Goal: Task Accomplishment & Management: Manage account settings

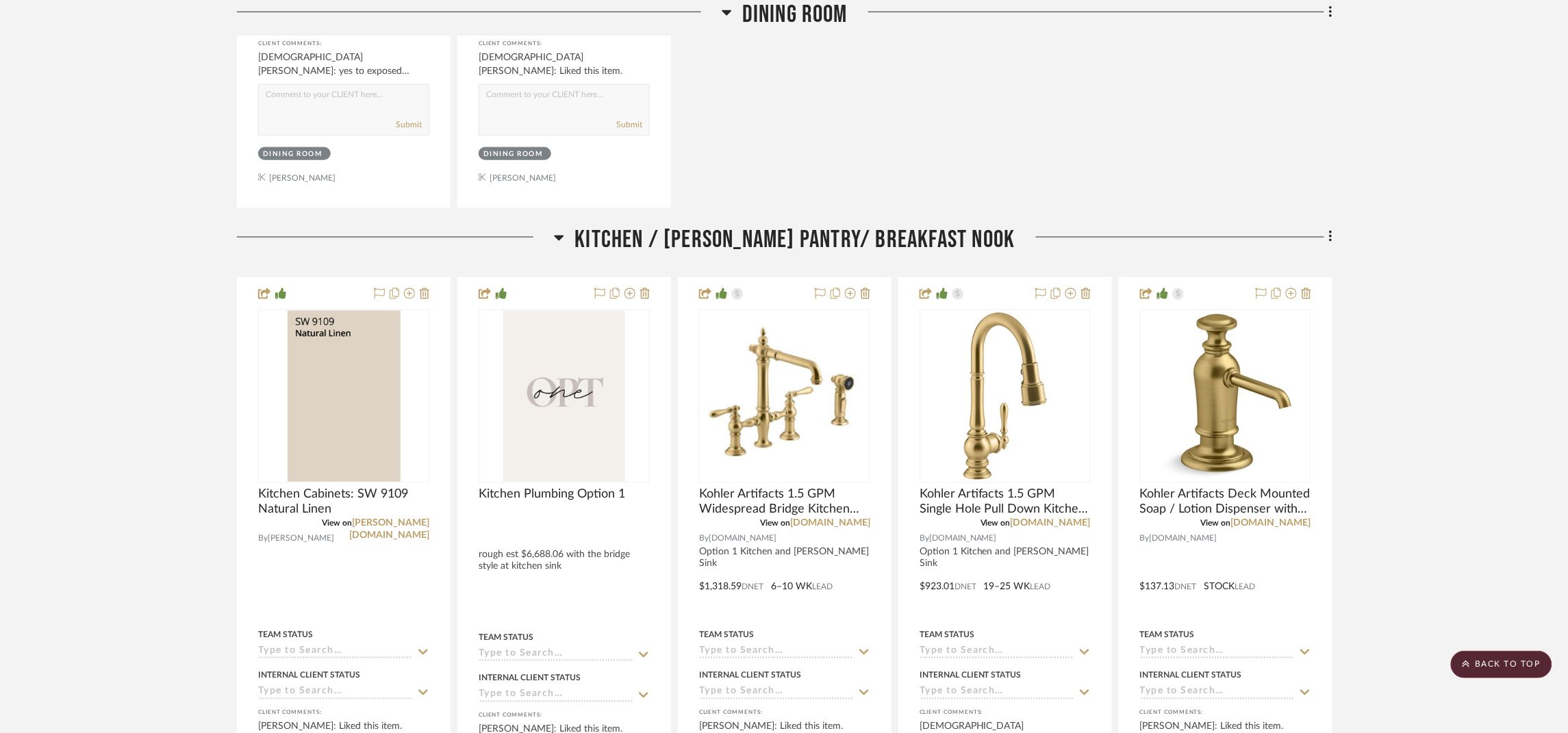
scroll to position [2463, 0]
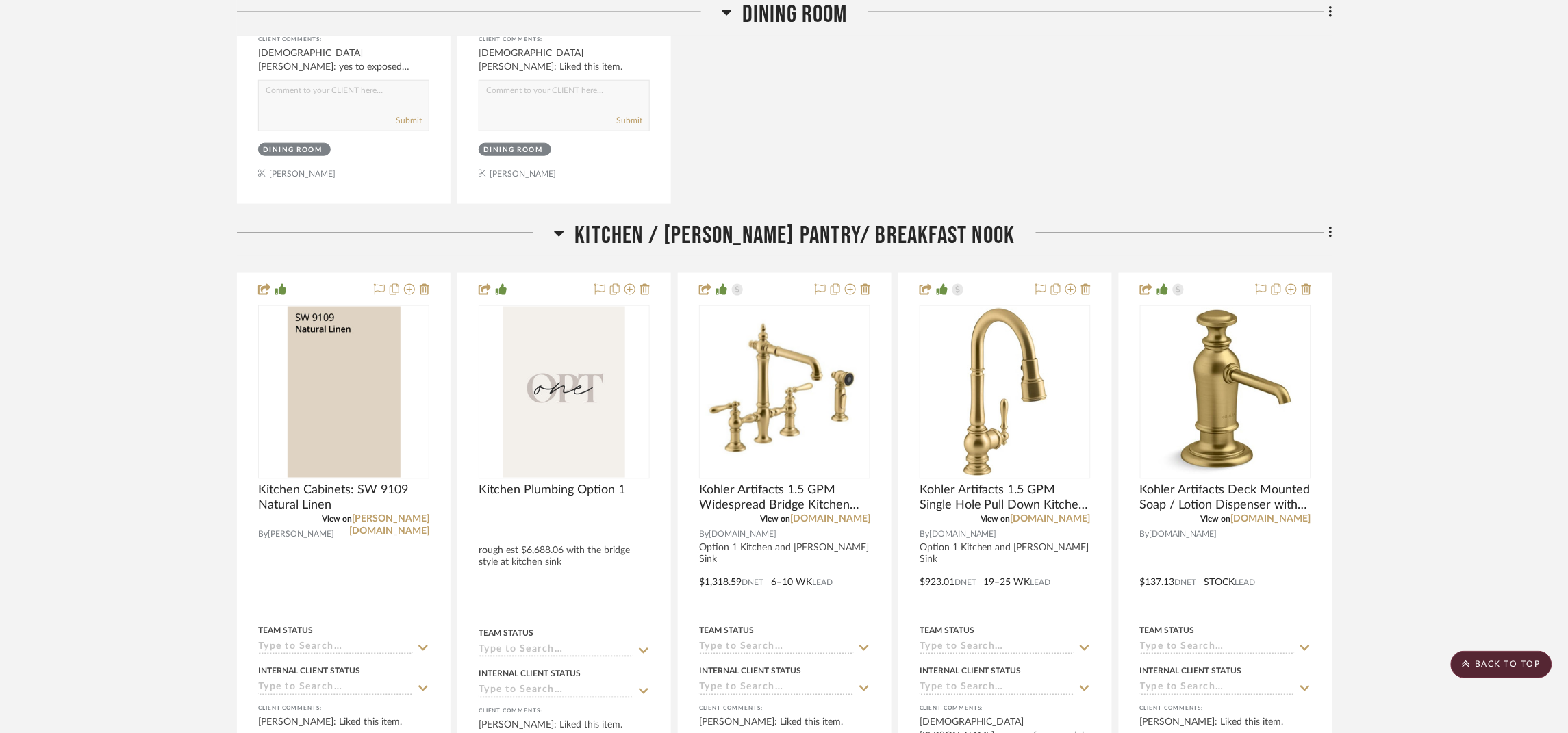
click at [820, 250] on span "Kitchen / [PERSON_NAME] Pantry/ Breakfast Nook" at bounding box center [795, 236] width 441 height 30
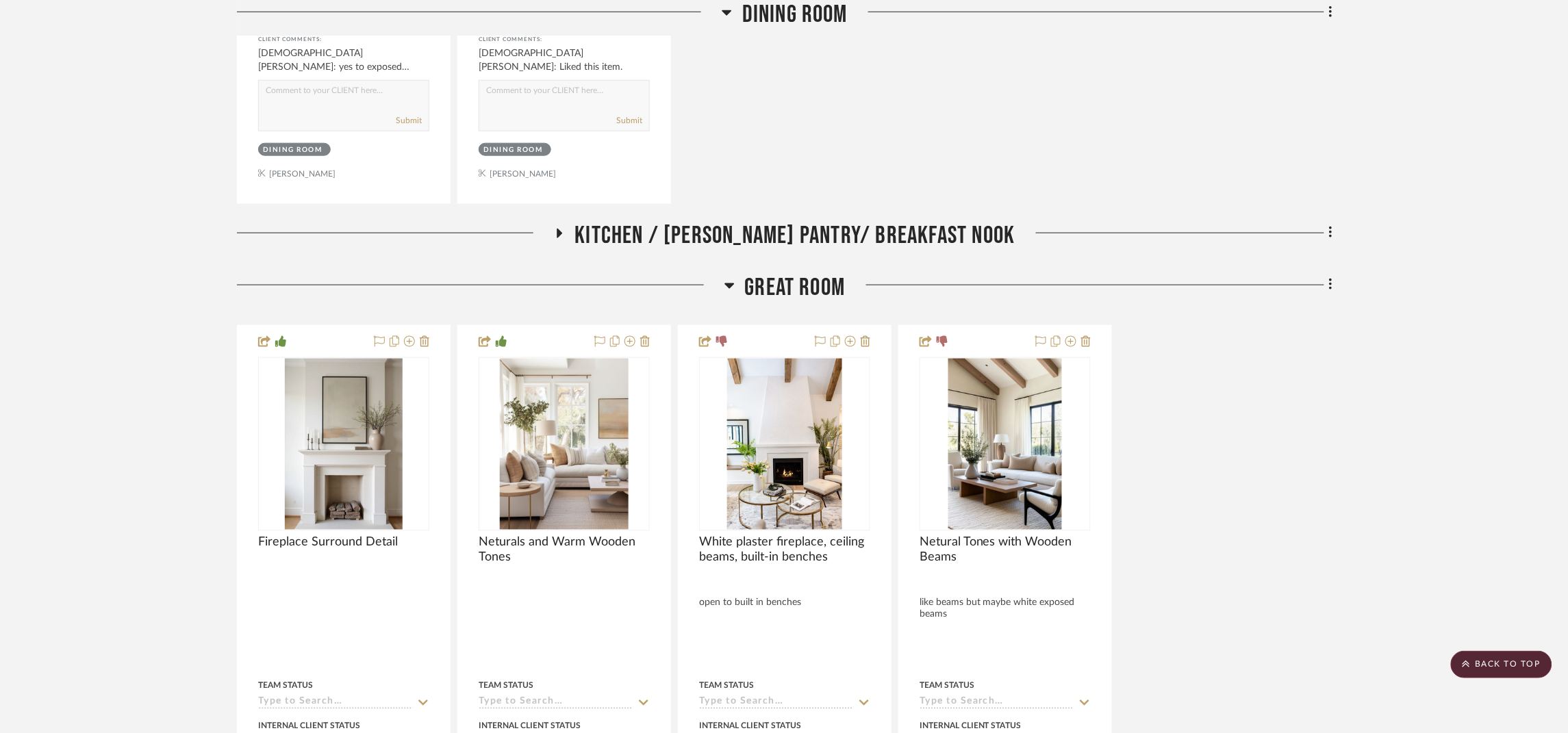
click at [827, 293] on span "Great Room" at bounding box center [795, 288] width 100 height 30
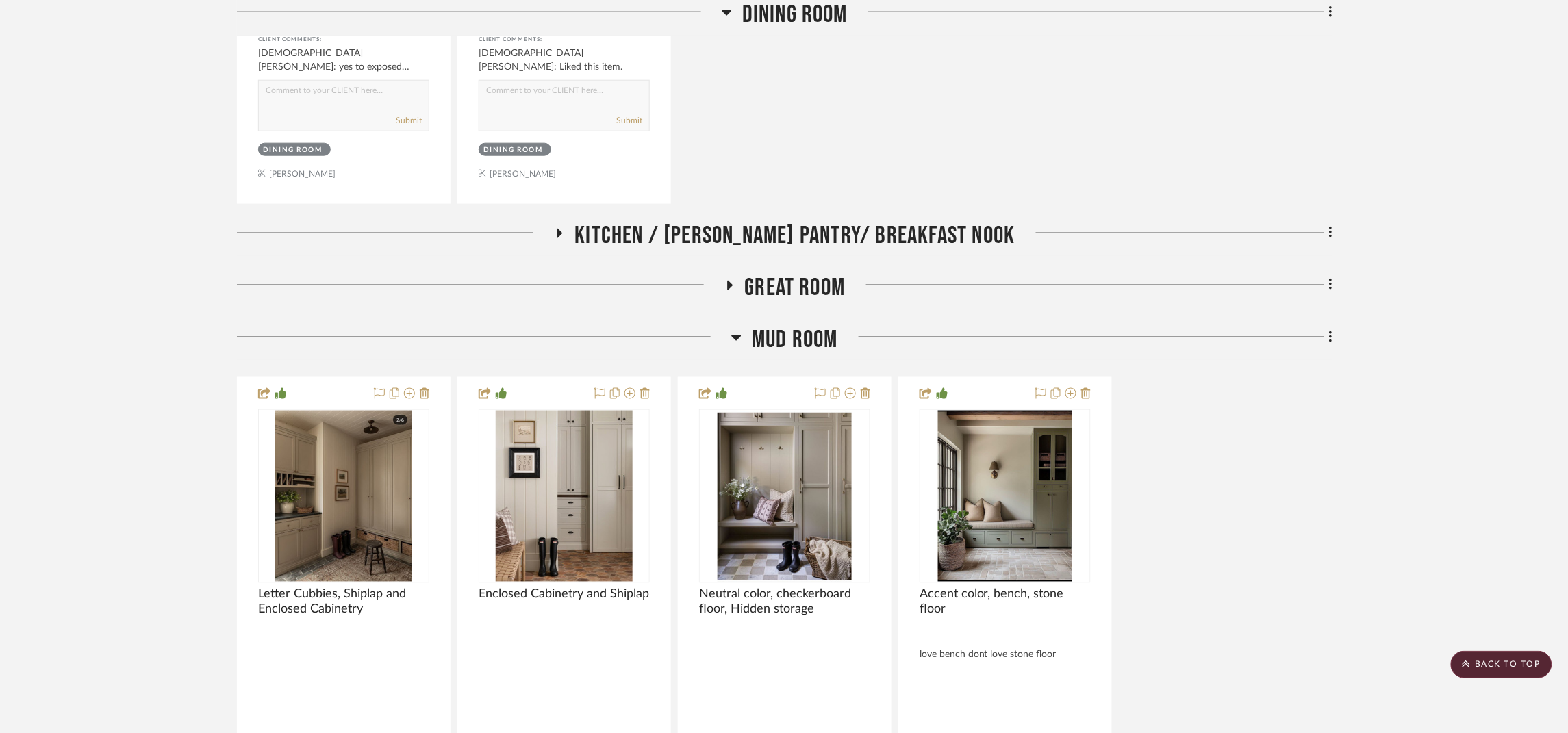
click at [828, 342] on span "Mud Room" at bounding box center [796, 339] width 87 height 30
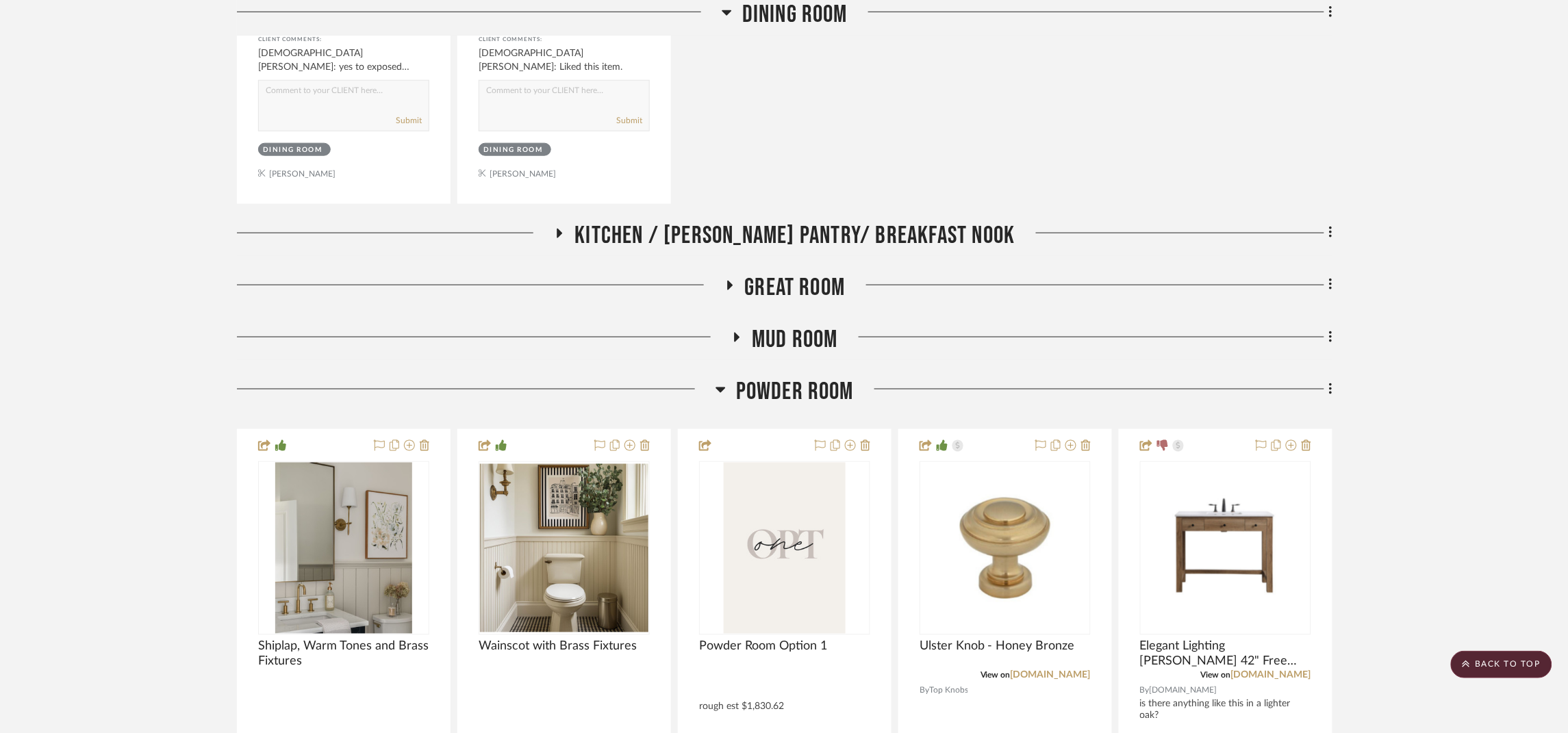
scroll to position [2875, 0]
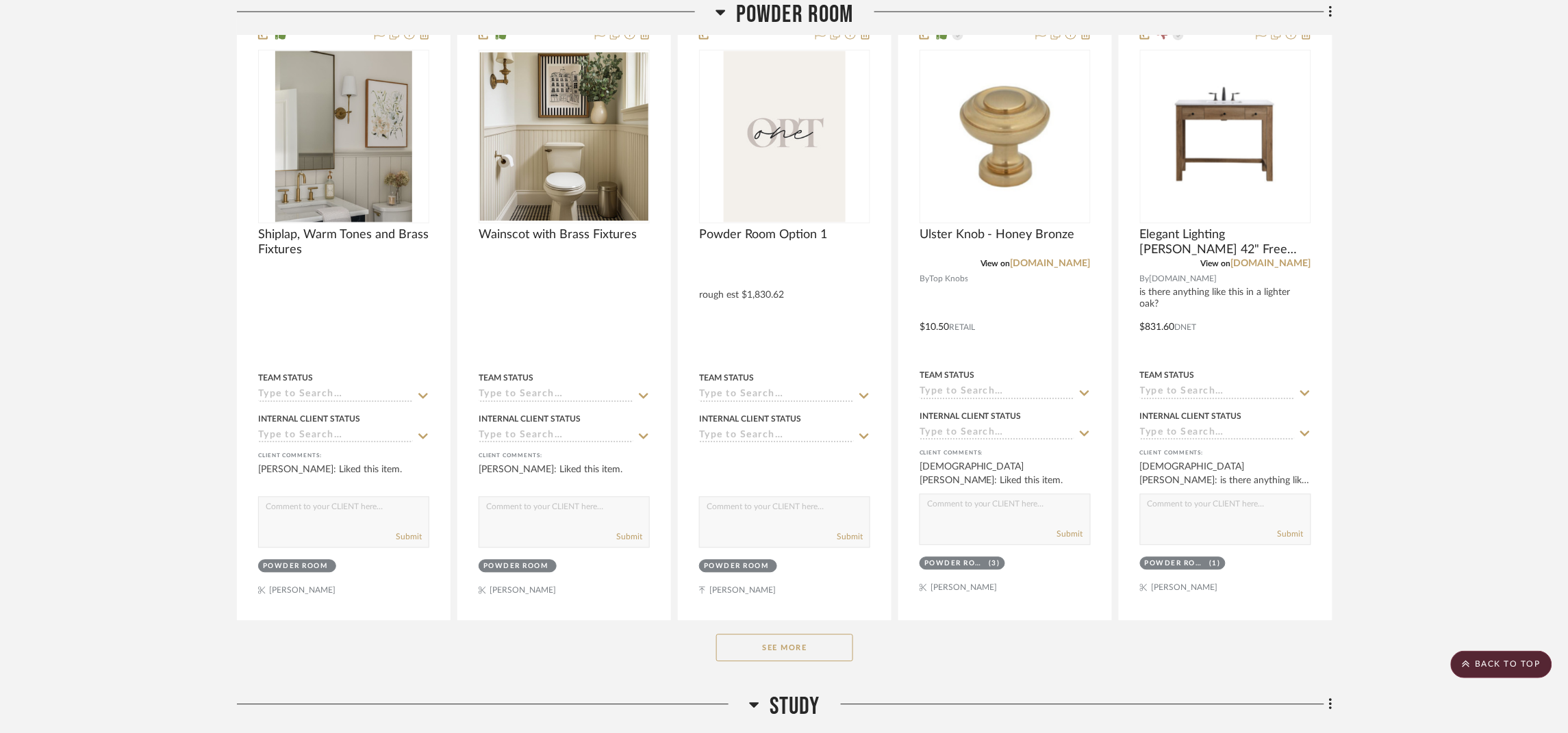
click at [809, 650] on button "See More" at bounding box center [785, 648] width 137 height 27
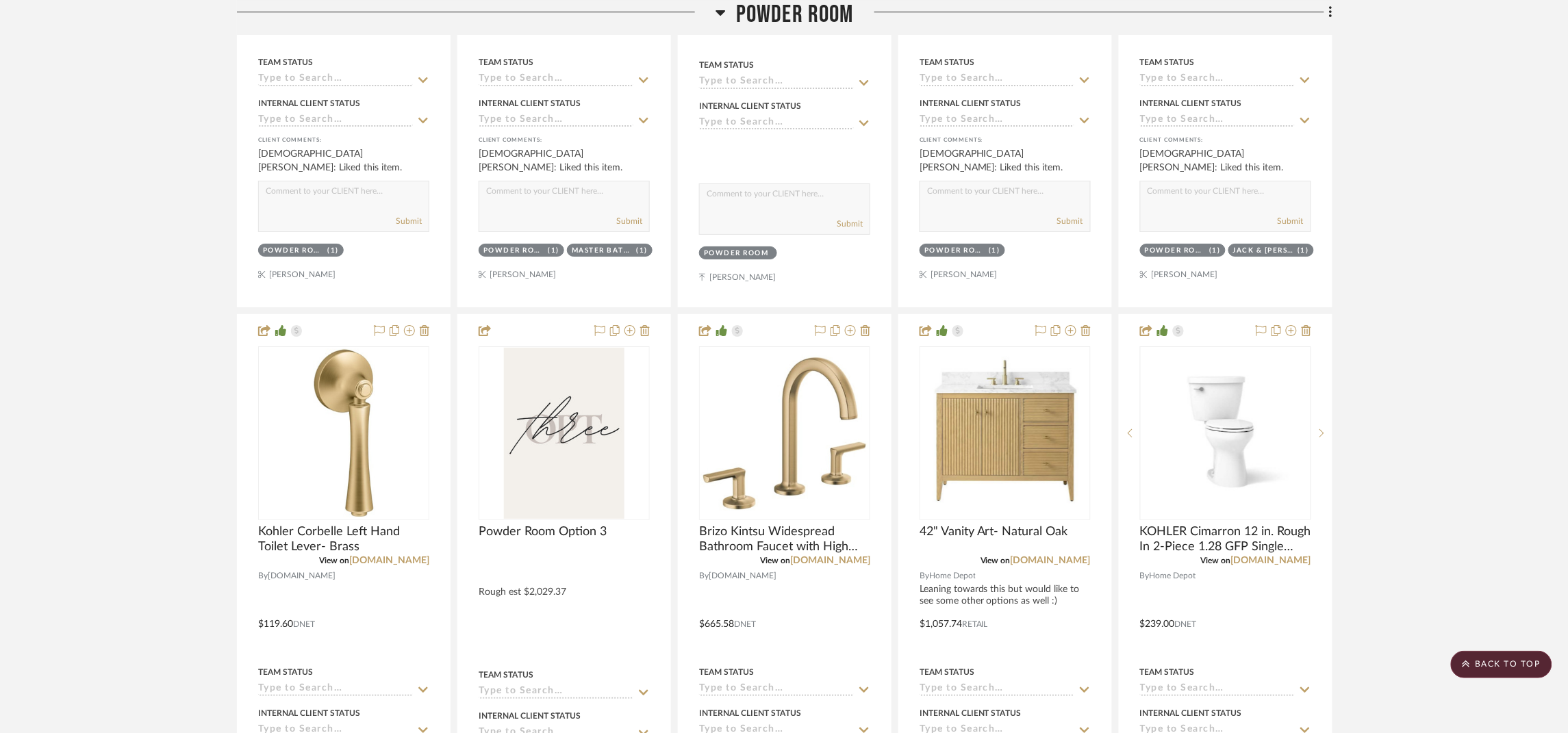
scroll to position [4311, 0]
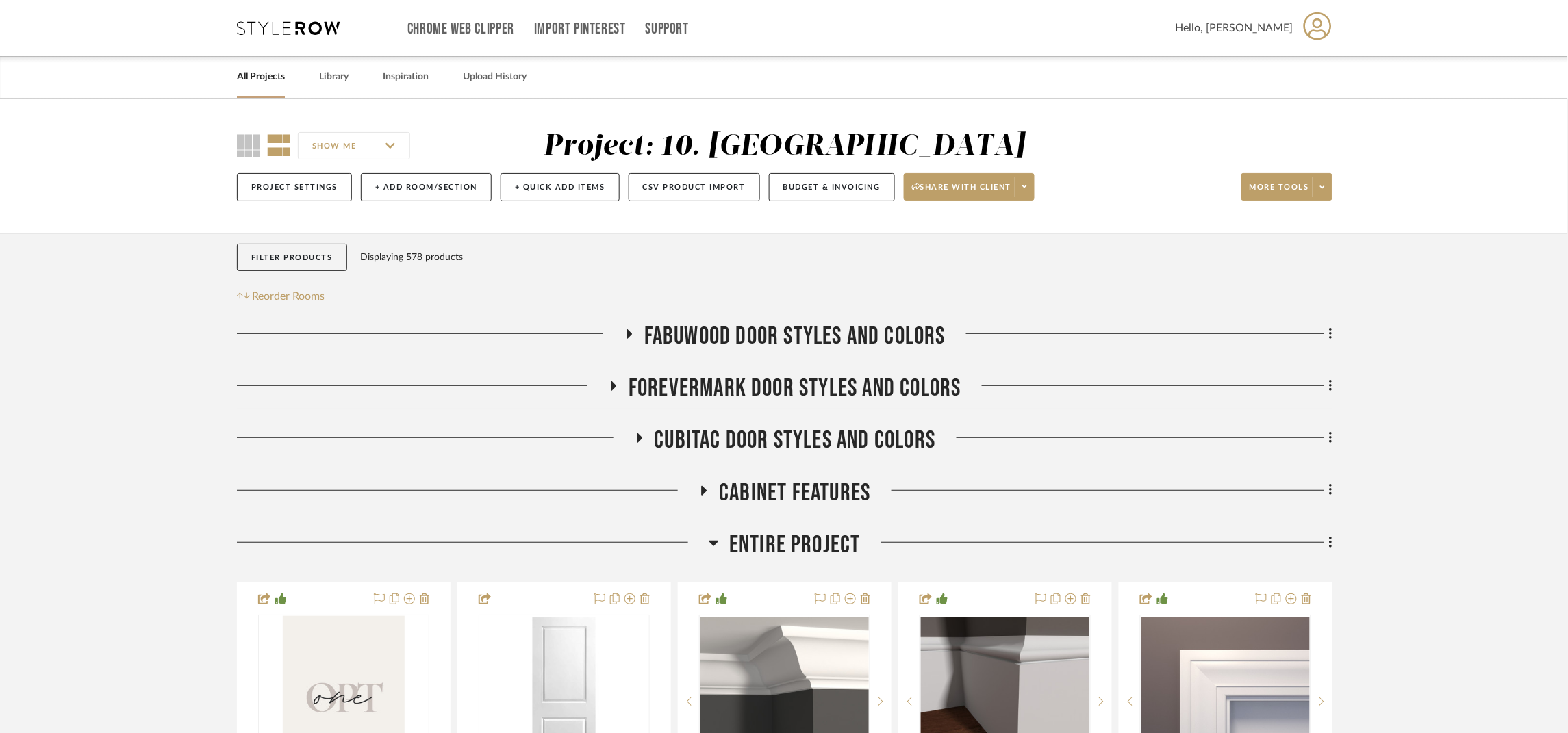
click at [817, 534] on span "Entire Project" at bounding box center [796, 545] width 132 height 30
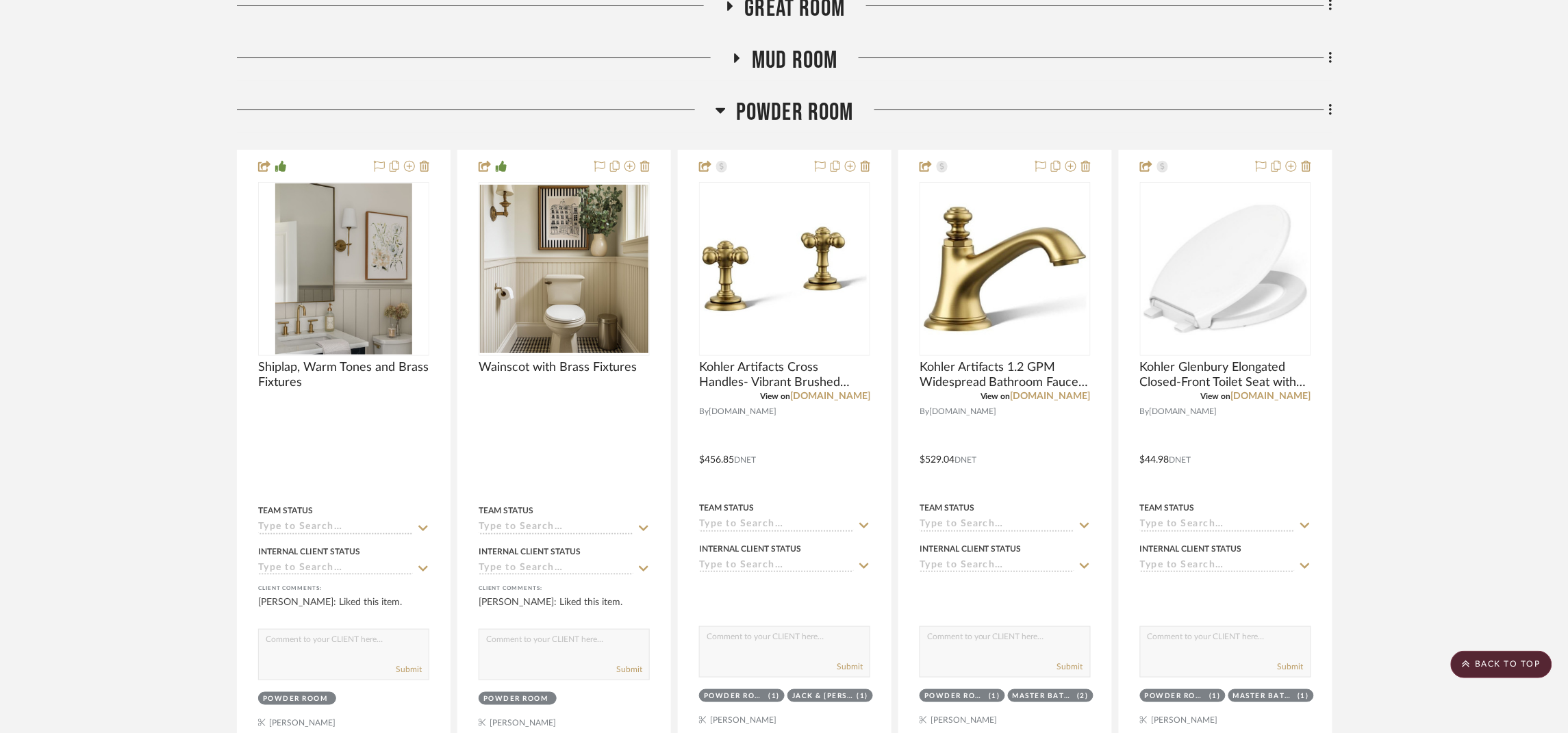
scroll to position [2259, 0]
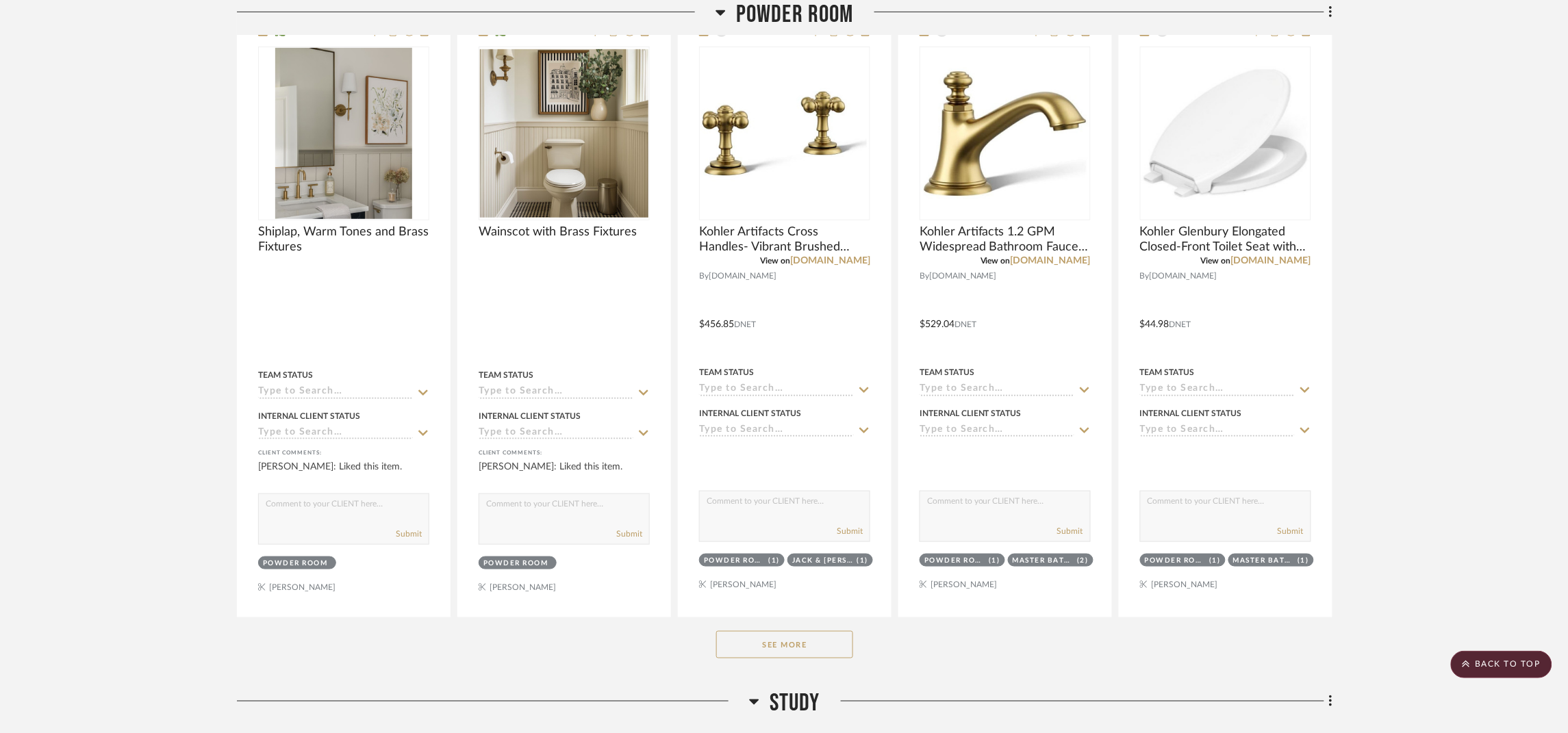
click at [829, 649] on button "See More" at bounding box center [785, 645] width 137 height 27
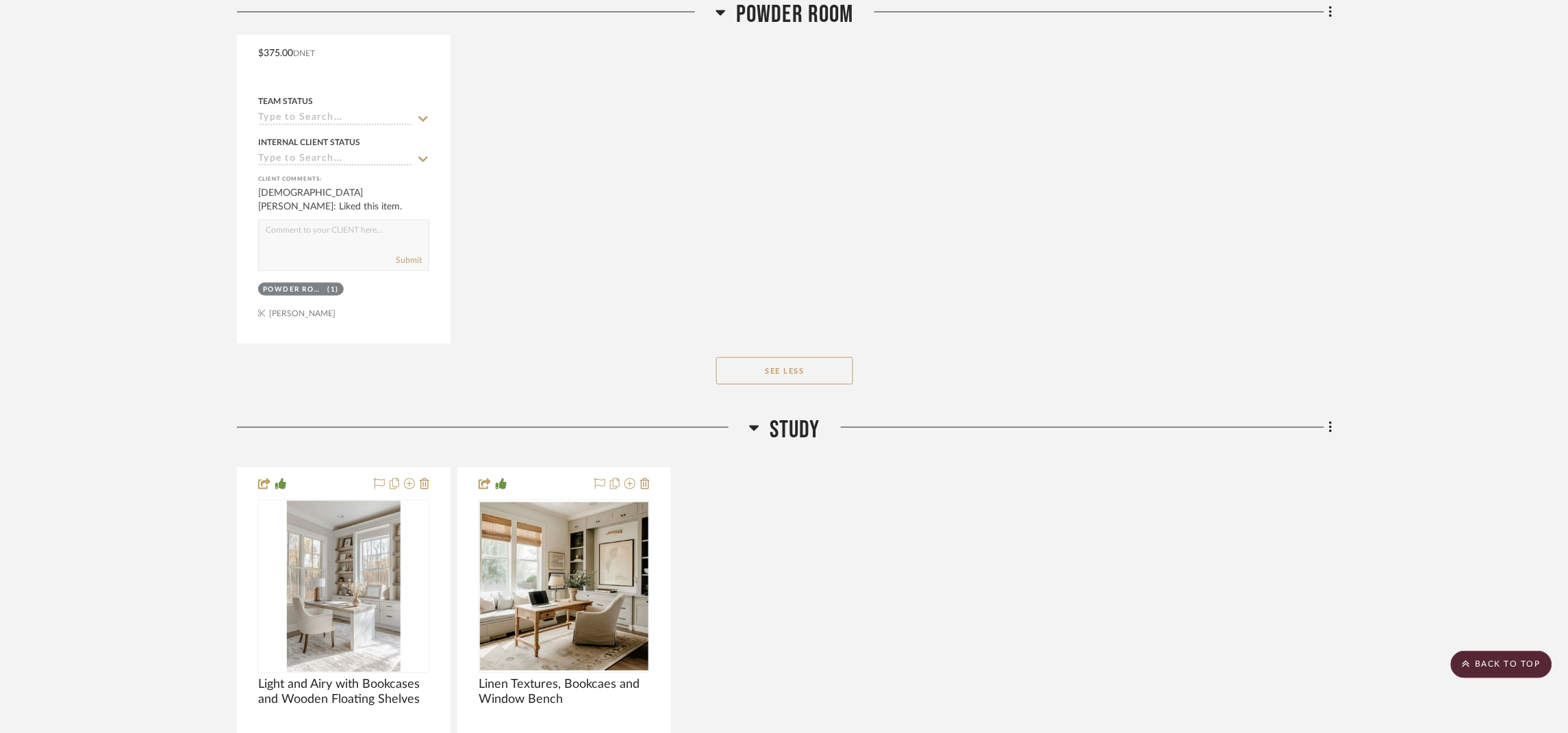
scroll to position [4414, 0]
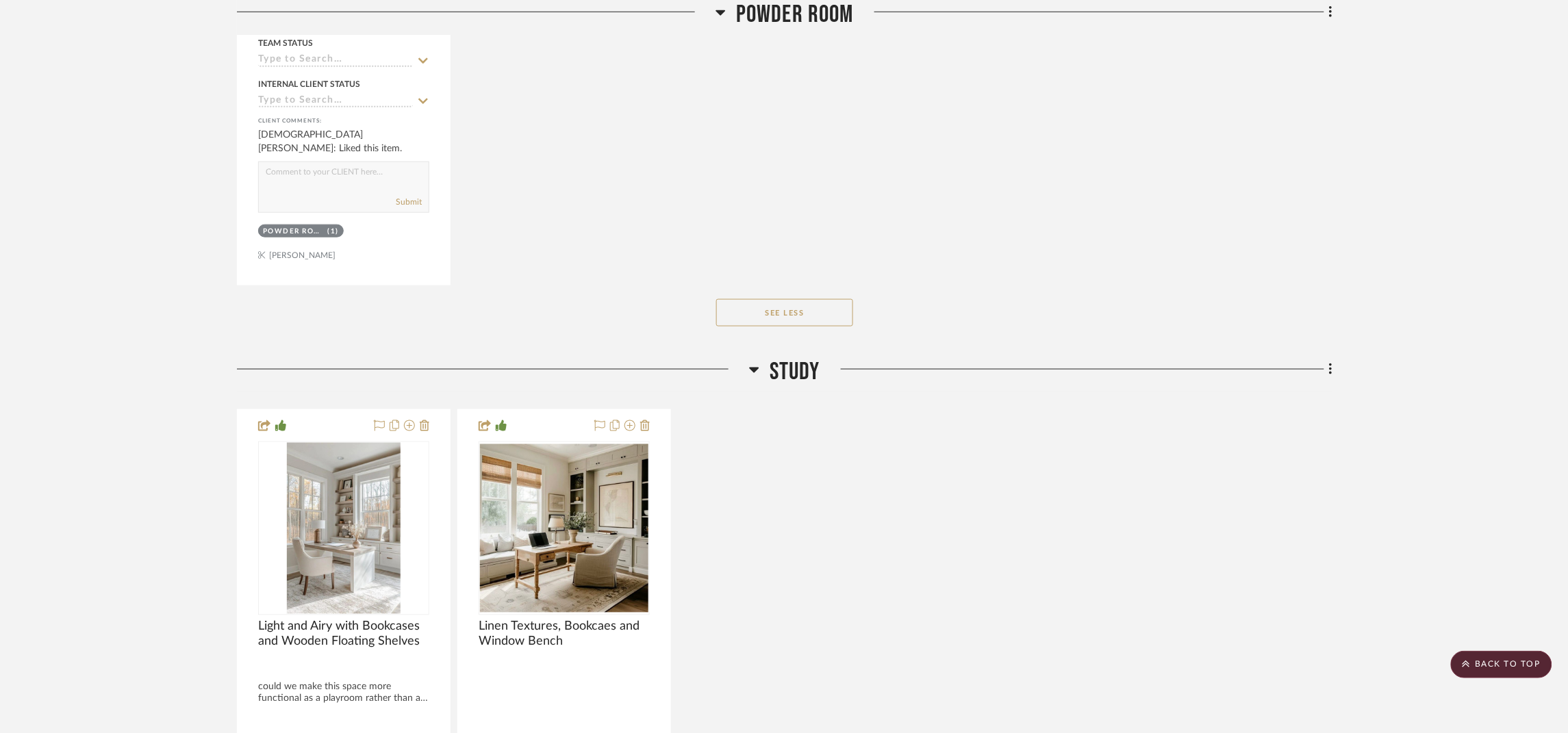
click at [783, 382] on span "Study" at bounding box center [795, 372] width 51 height 30
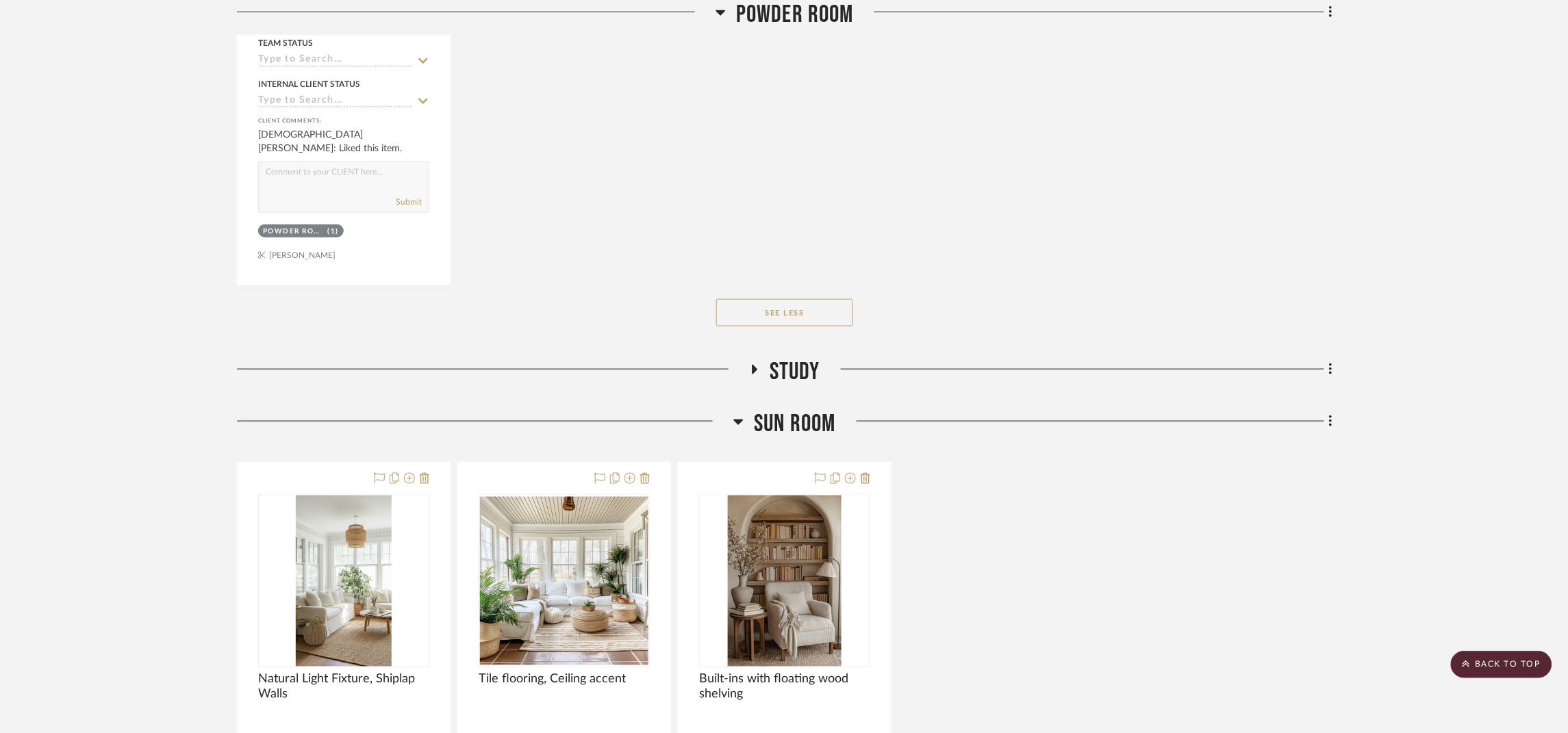
click at [791, 419] on span "Sun Room" at bounding box center [795, 423] width 82 height 30
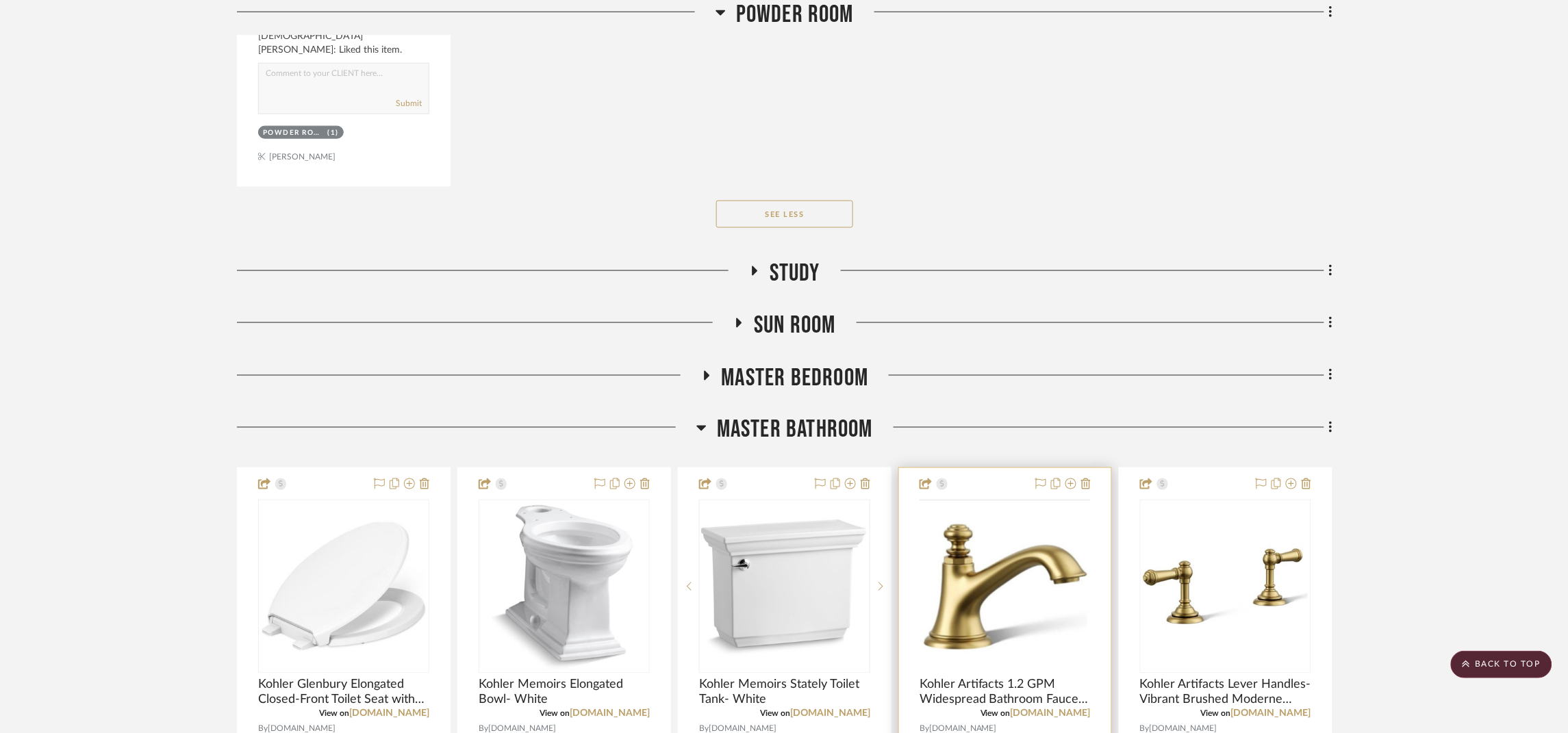
scroll to position [4928, 0]
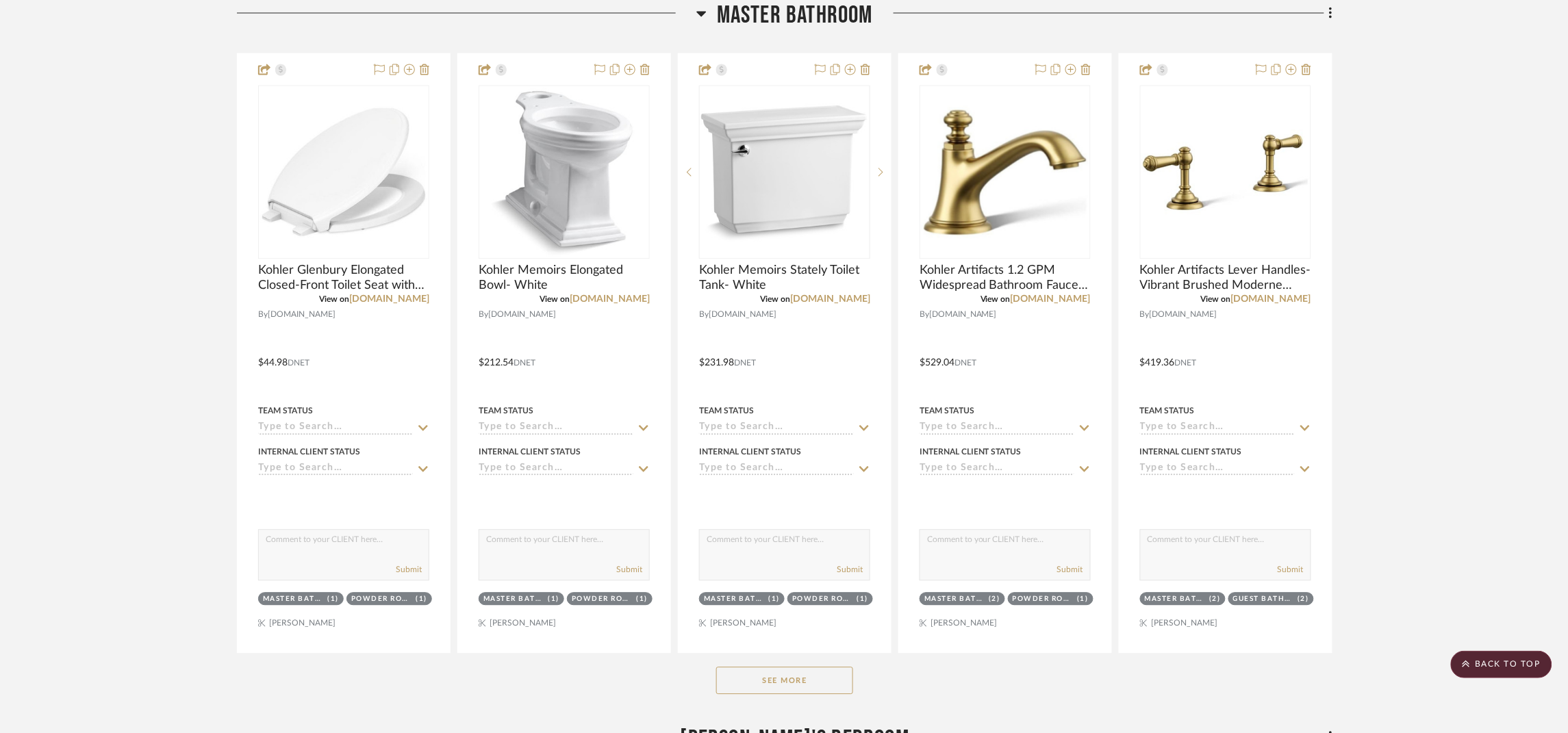
click at [760, 691] on button "See More" at bounding box center [785, 681] width 137 height 27
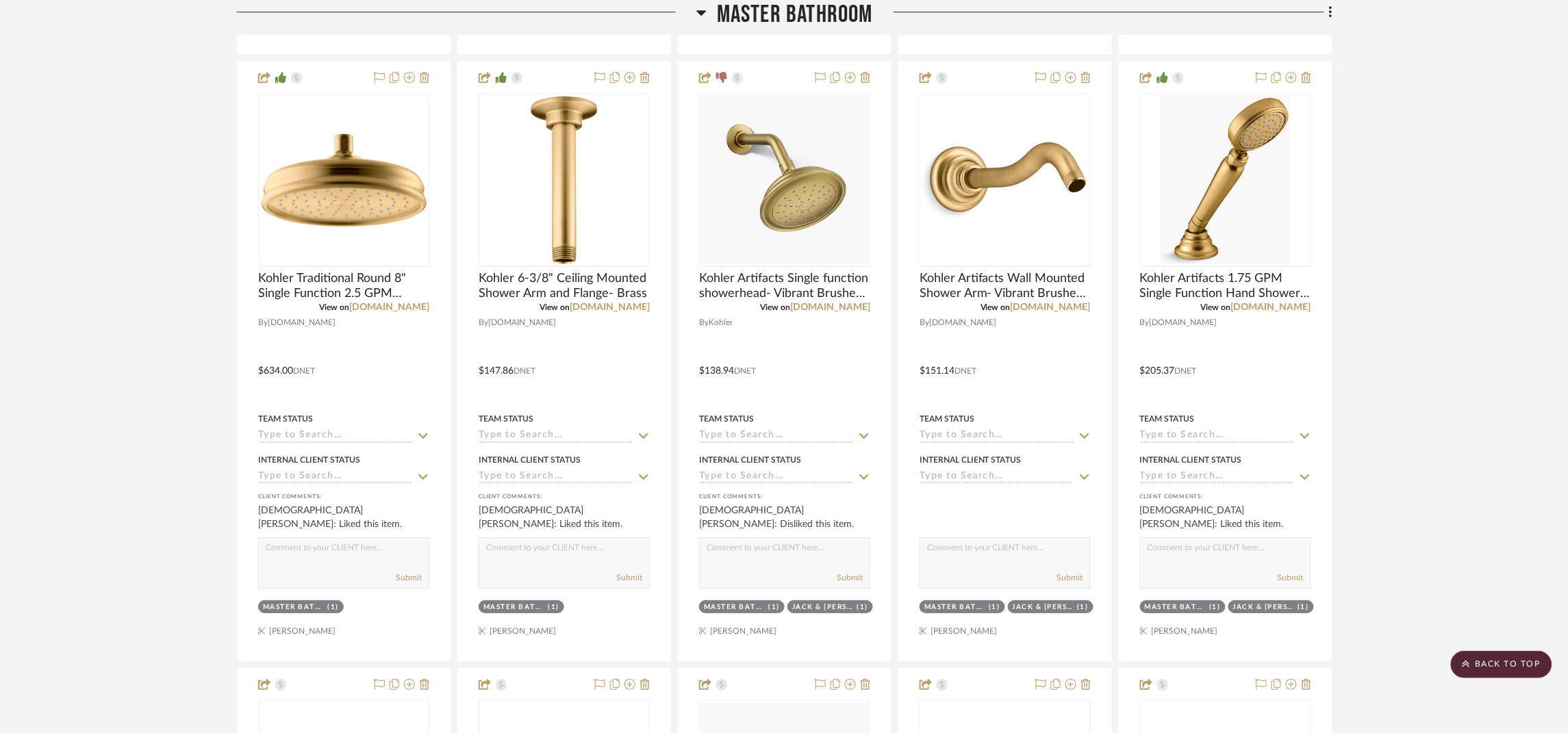
scroll to position [5544, 0]
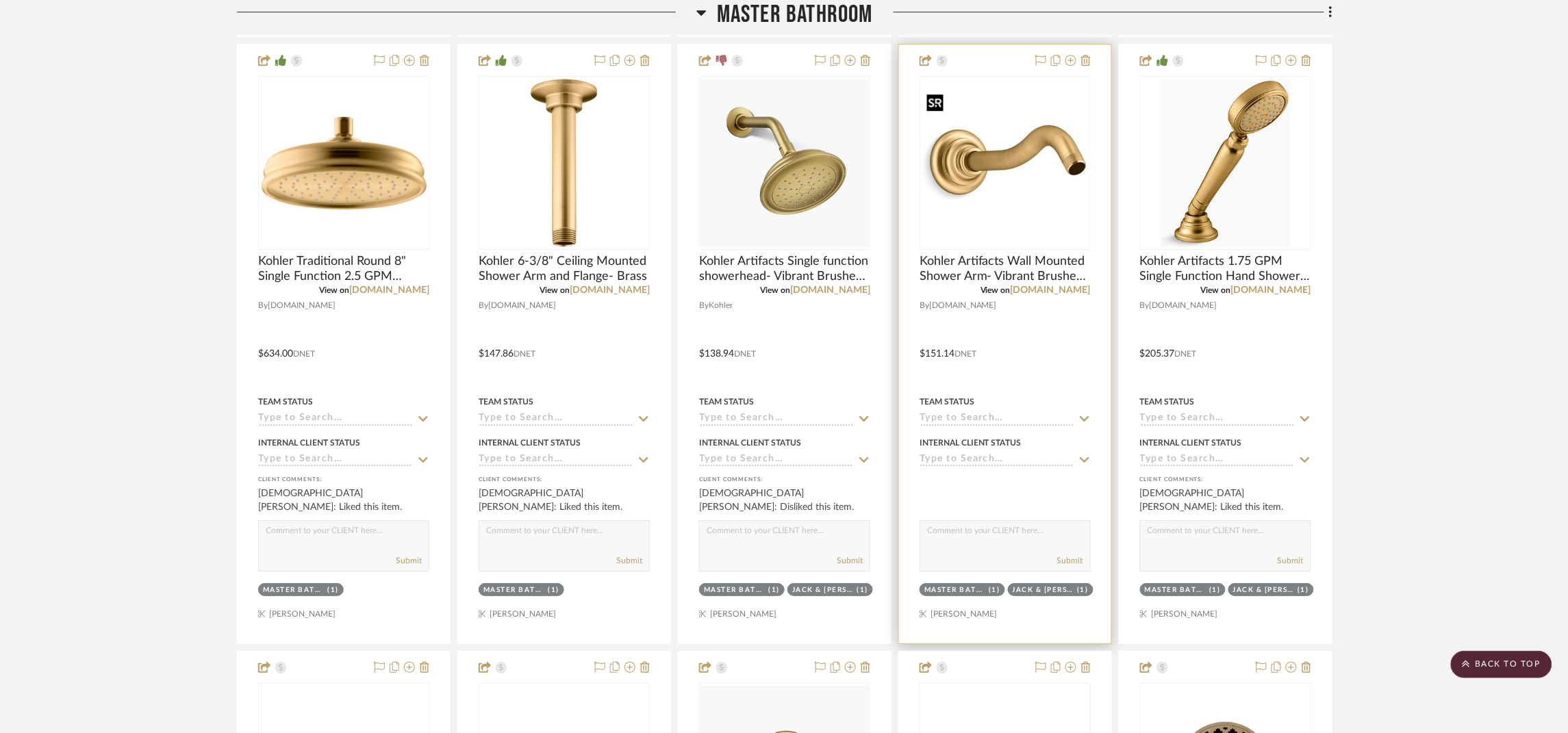
click at [1028, 142] on div at bounding box center [1005, 162] width 172 height 174
click at [1039, 160] on img "0" at bounding box center [1005, 162] width 169 height 169
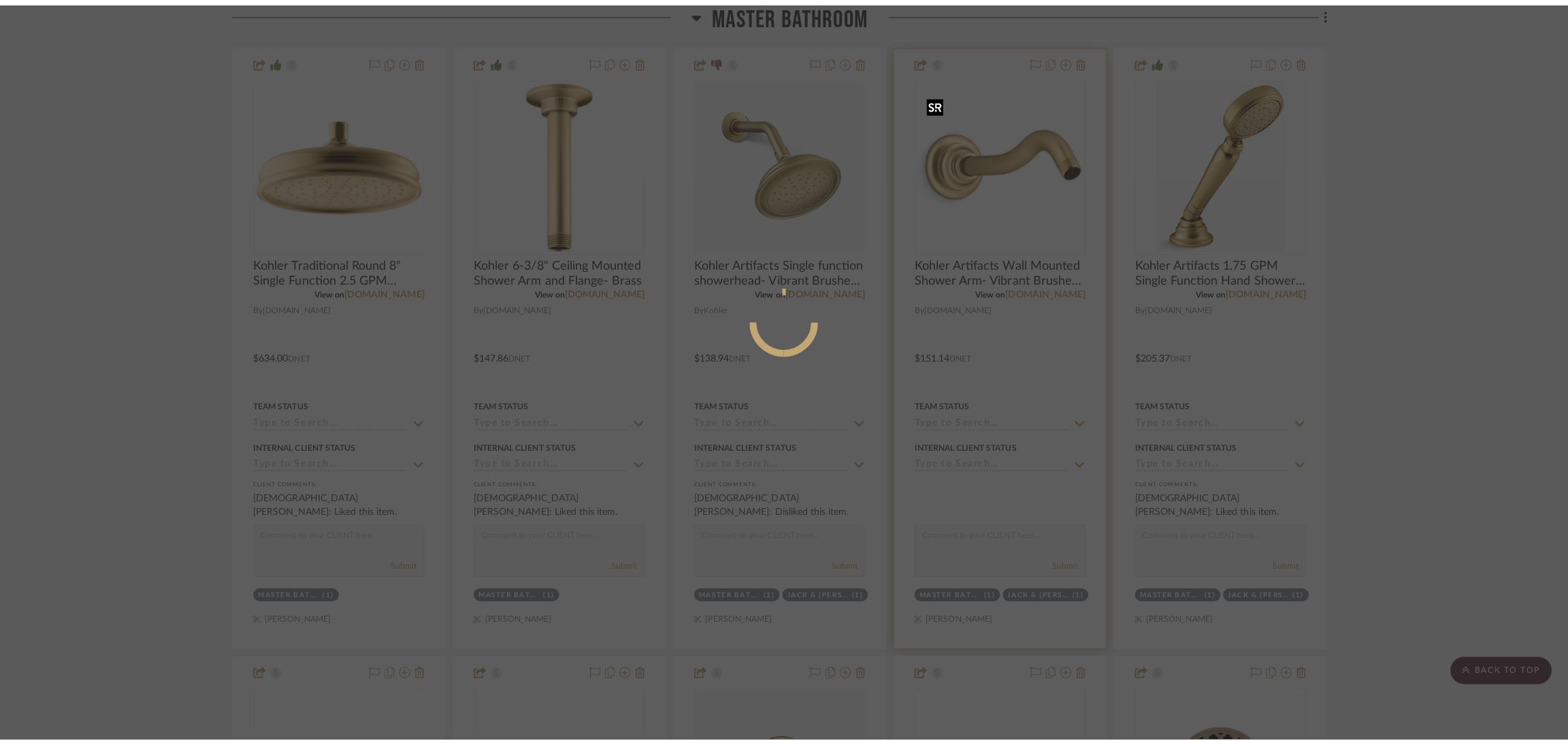
scroll to position [0, 0]
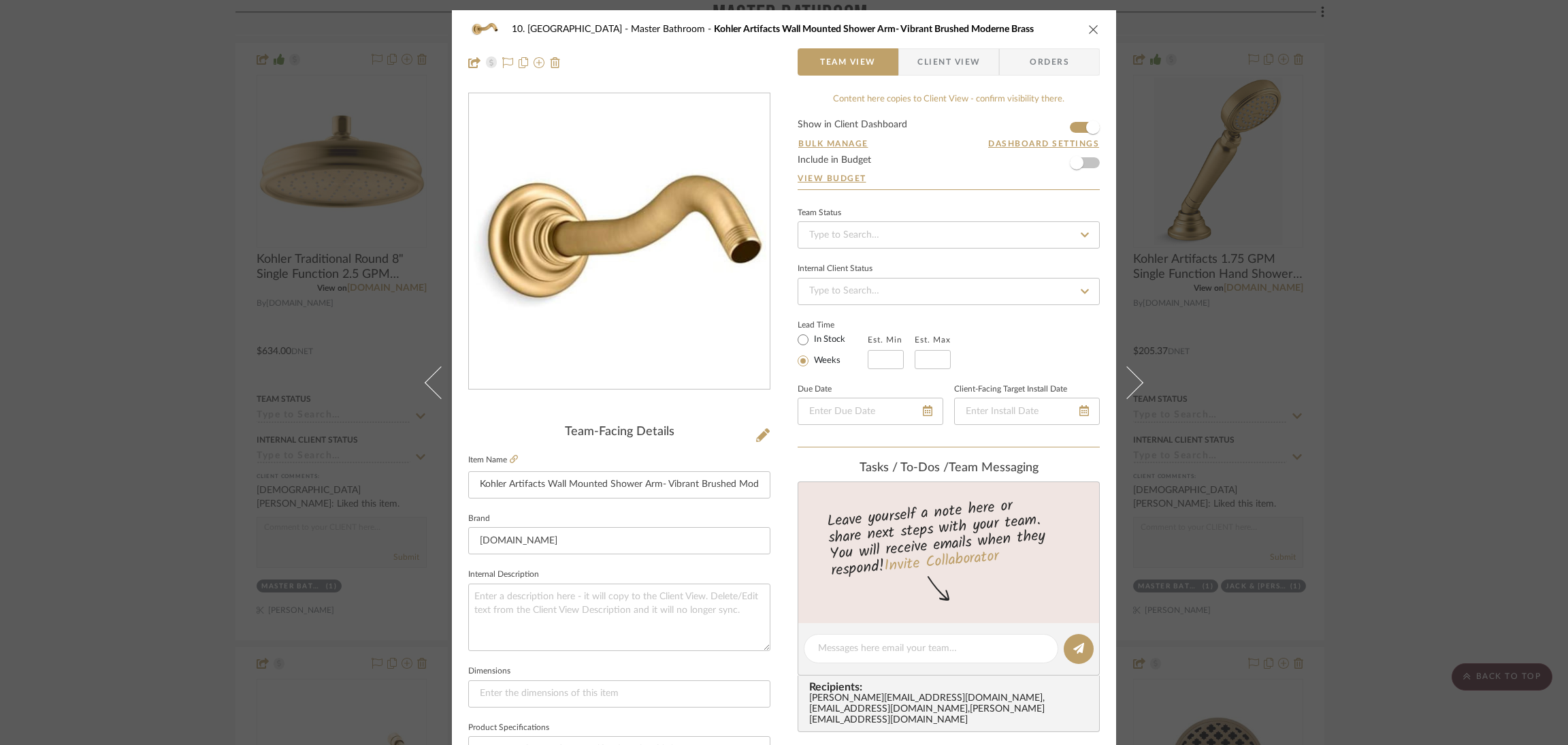
click at [1404, 232] on div "10. Vignola Master Bathroom Kohler Artifacts Wall Mounted Shower Arm- Vibrant B…" at bounding box center [784, 372] width 1568 height 745
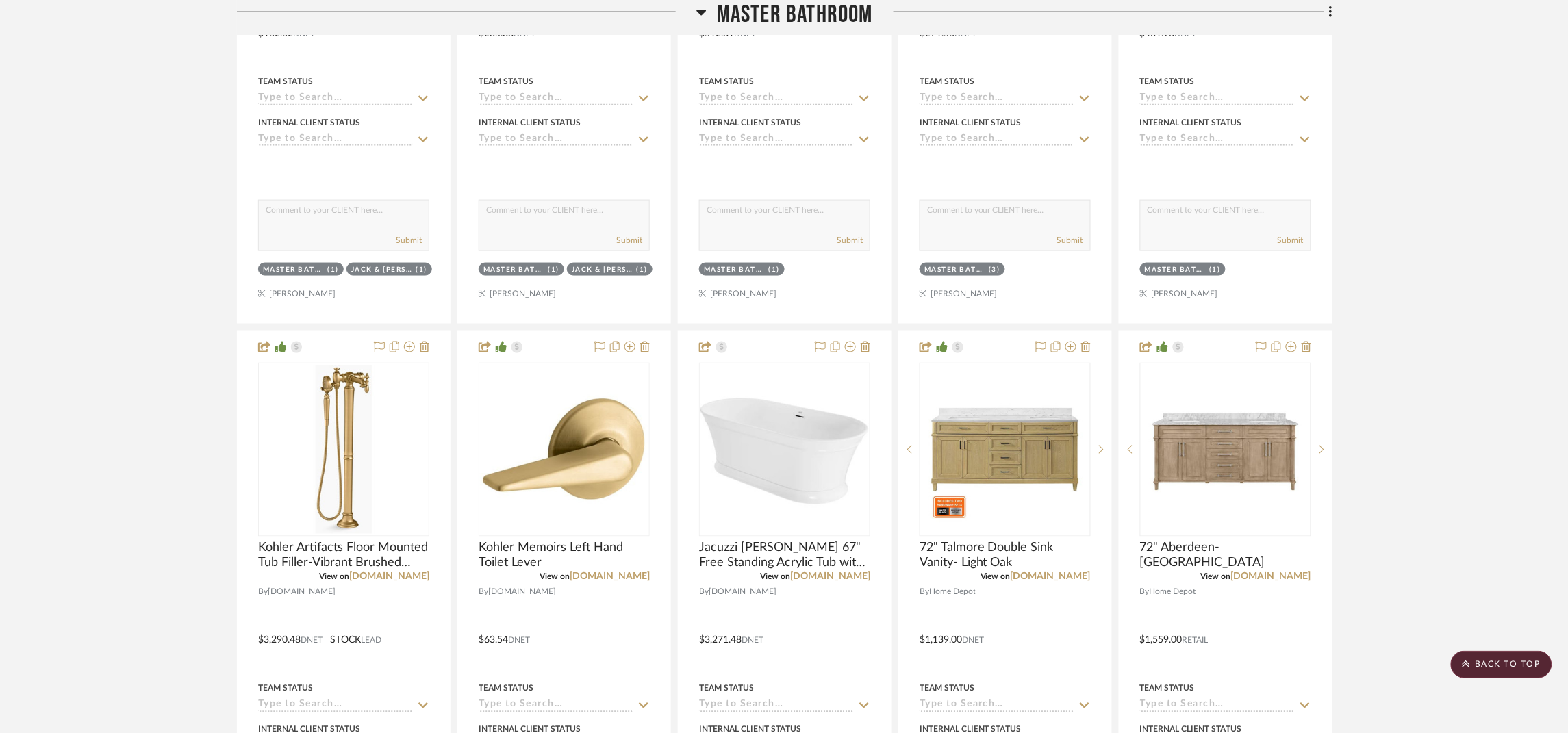
scroll to position [6469, 0]
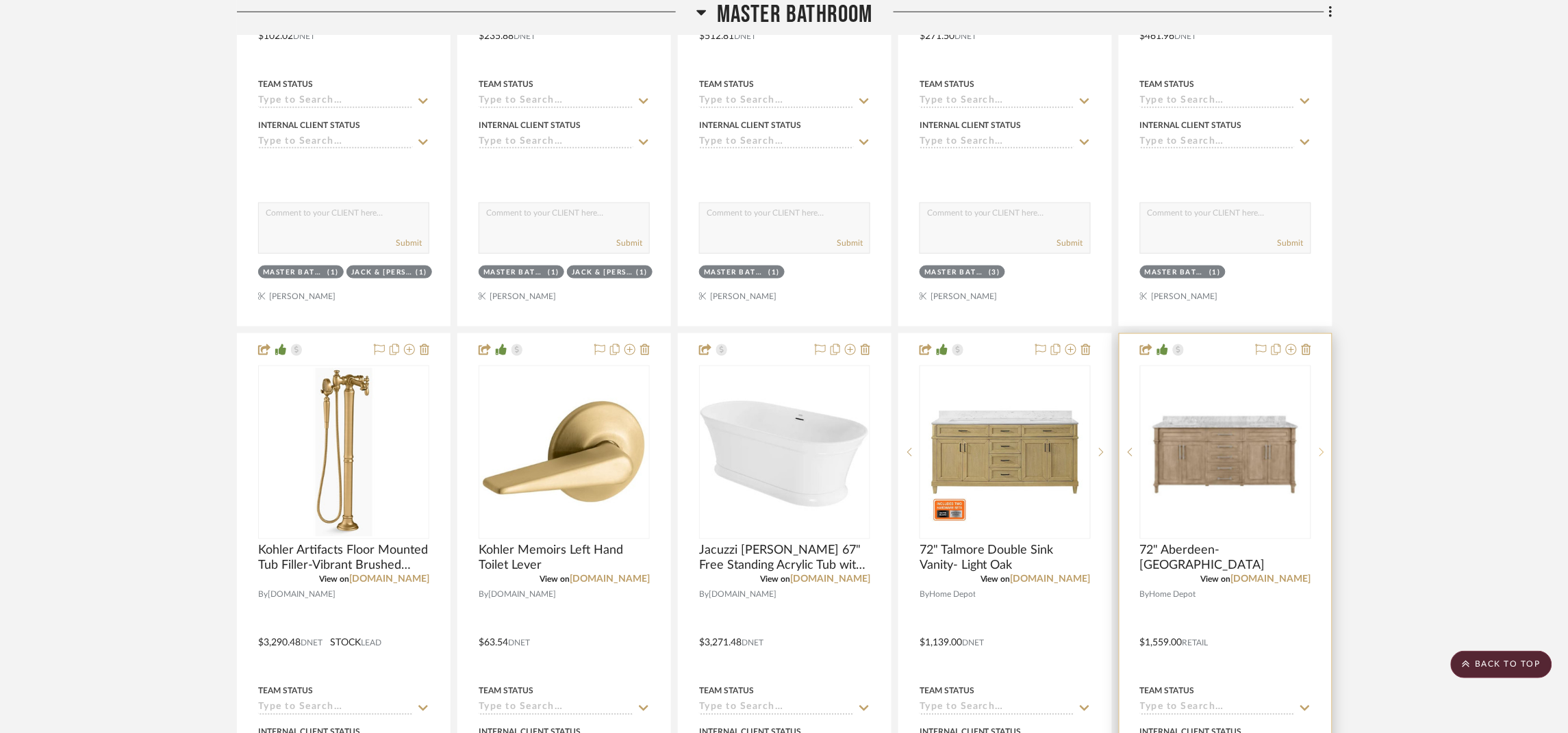
click at [1321, 458] on icon at bounding box center [1321, 452] width 5 height 10
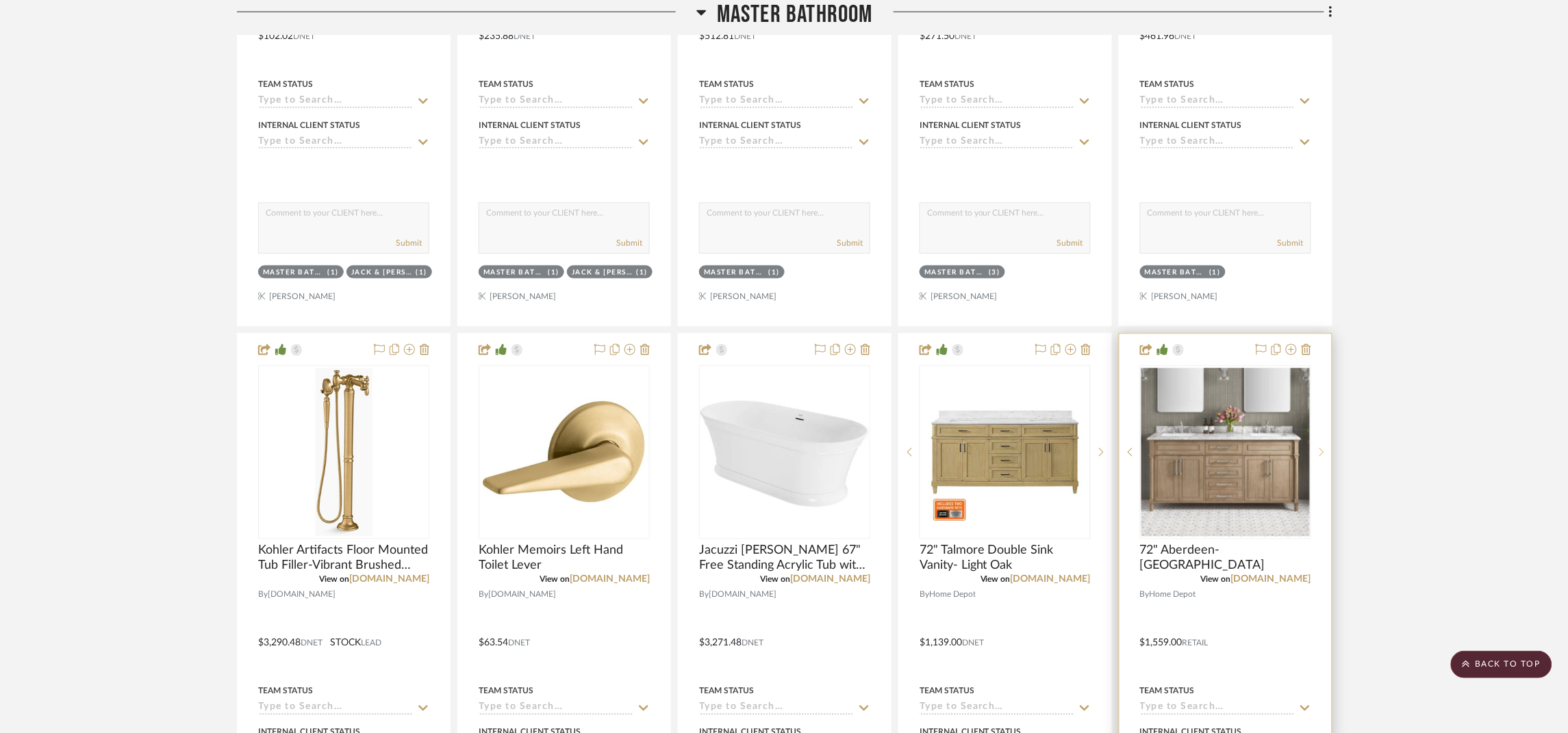
click at [1321, 458] on icon at bounding box center [1321, 452] width 5 height 10
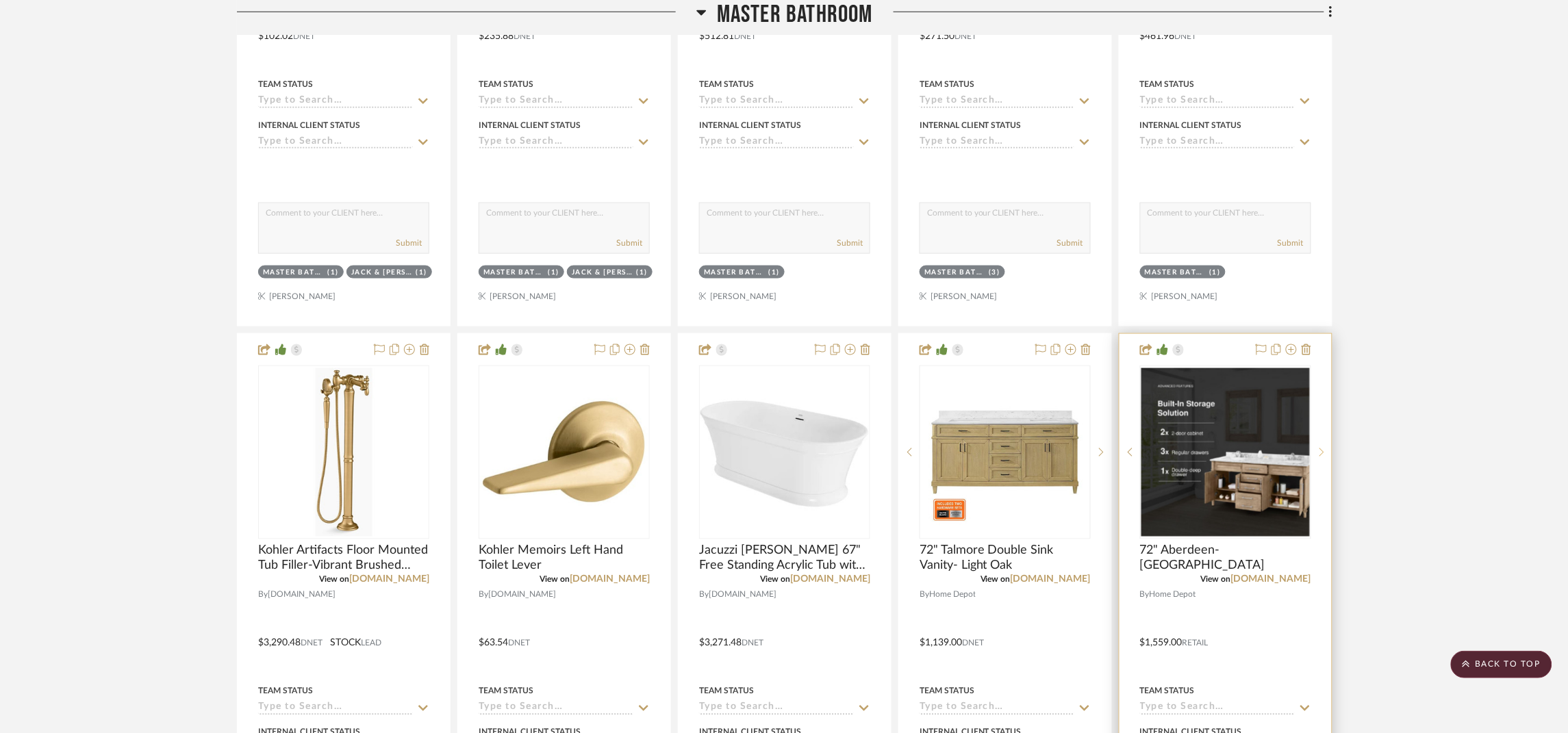
click at [1321, 458] on icon at bounding box center [1321, 452] width 5 height 10
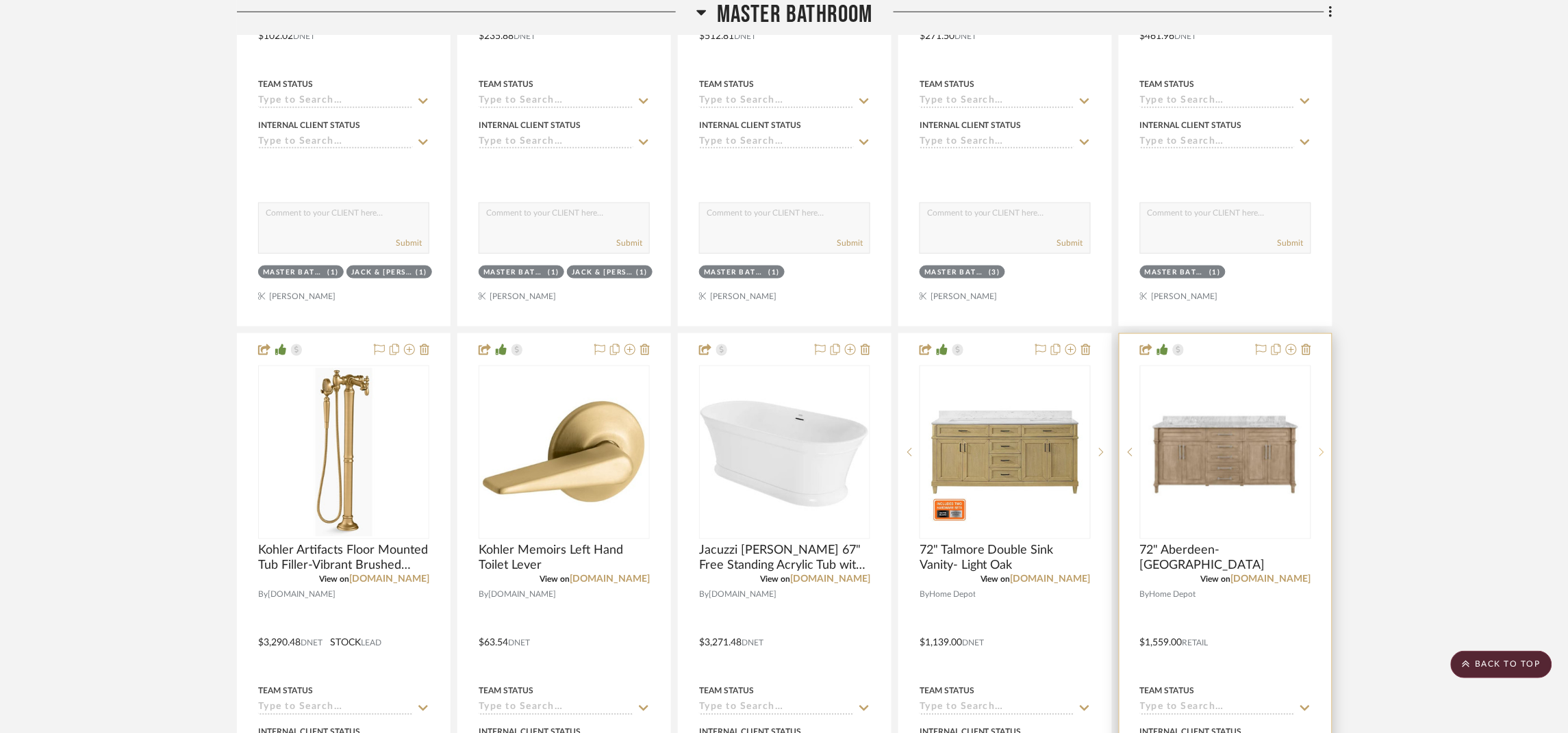
click at [1321, 458] on icon at bounding box center [1321, 452] width 5 height 10
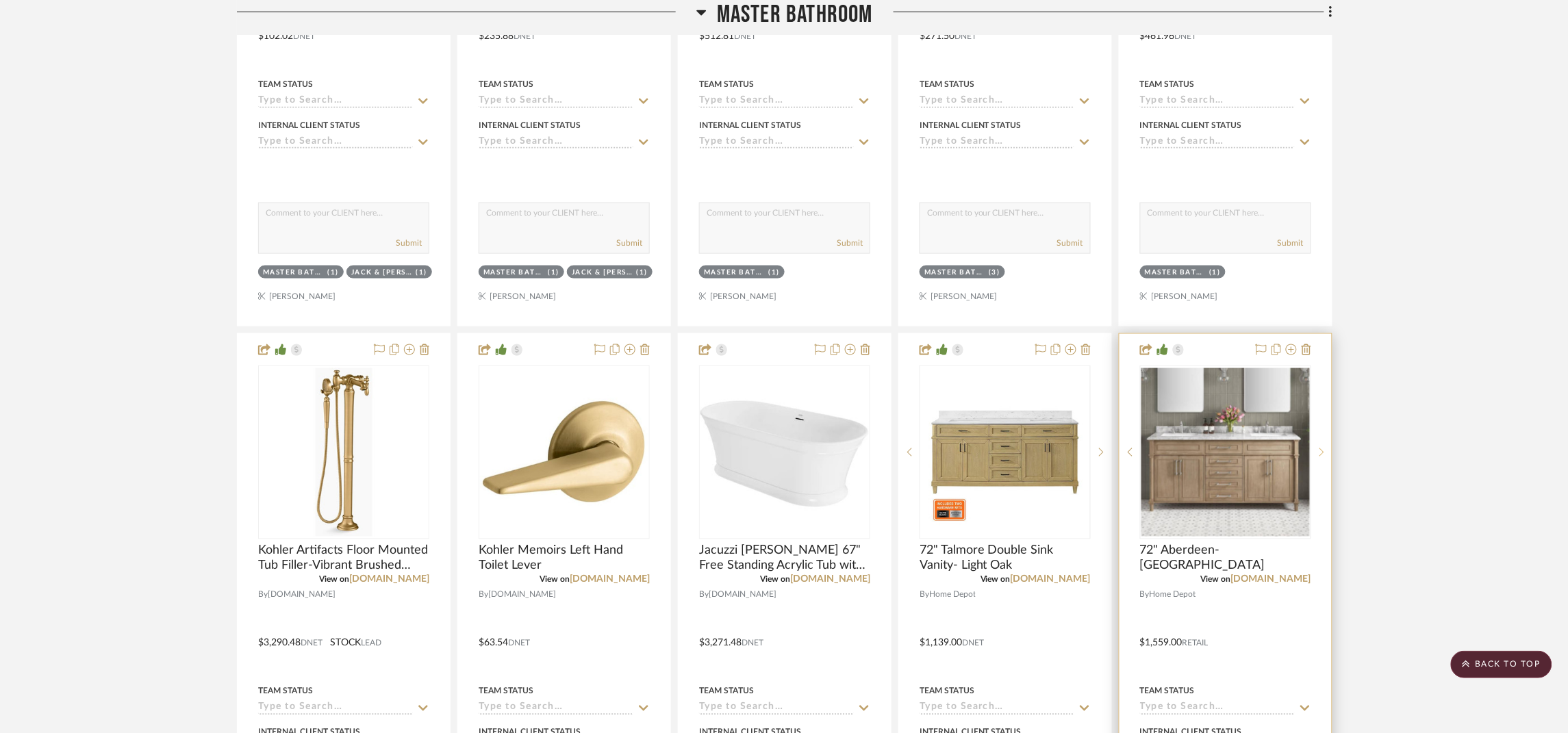
click at [1321, 458] on icon at bounding box center [1321, 452] width 5 height 10
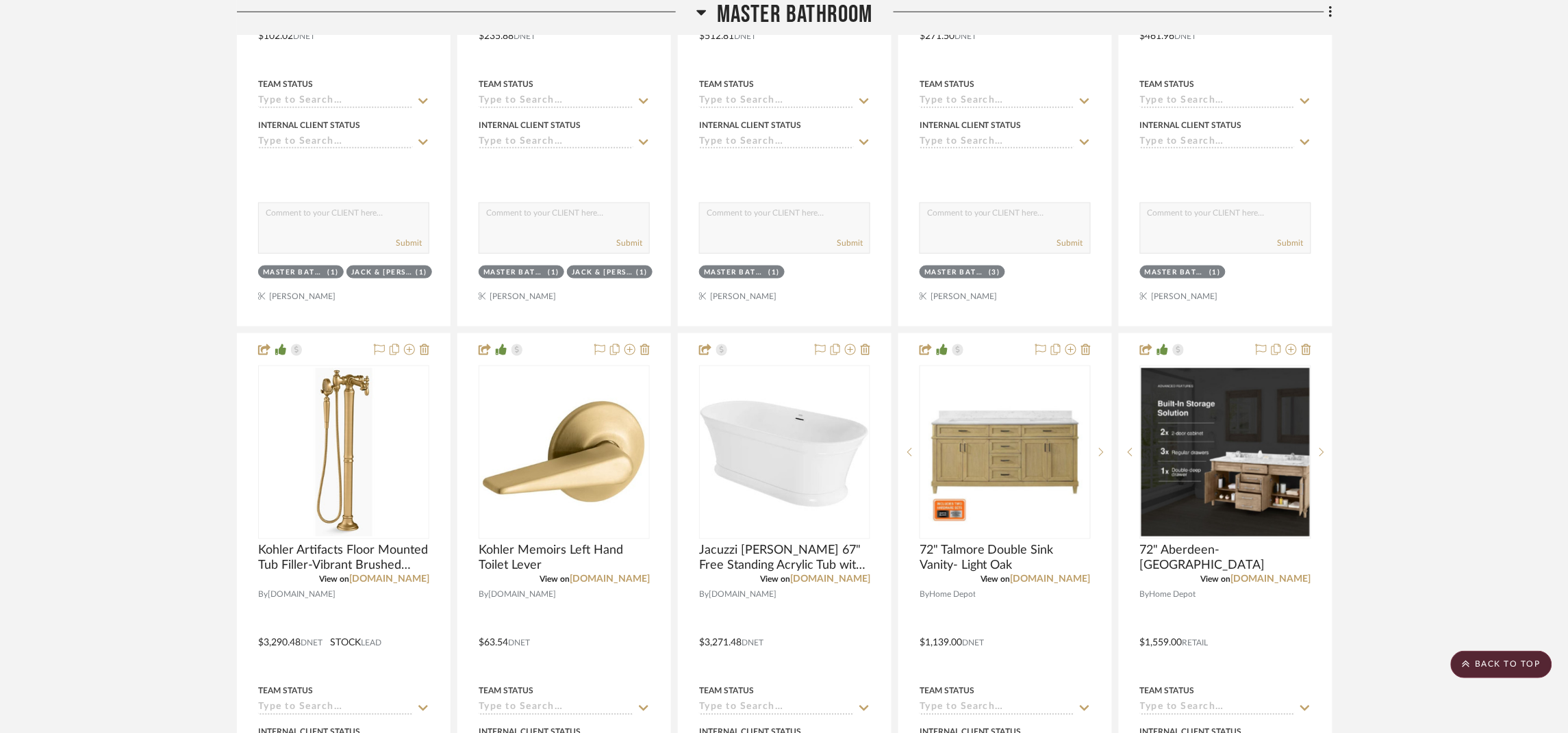
click at [722, 12] on span "Master Bathroom" at bounding box center [795, 14] width 156 height 30
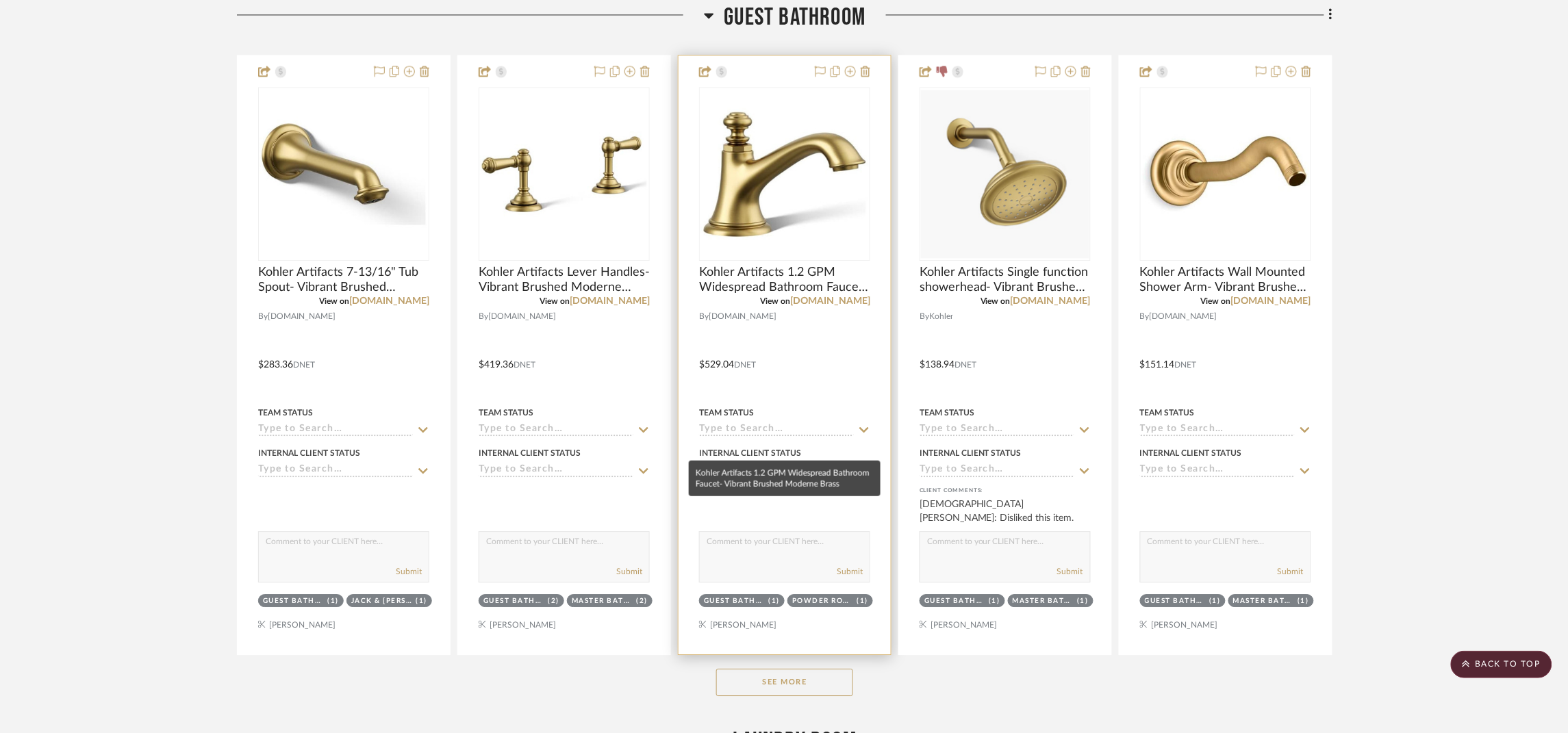
scroll to position [7084, 0]
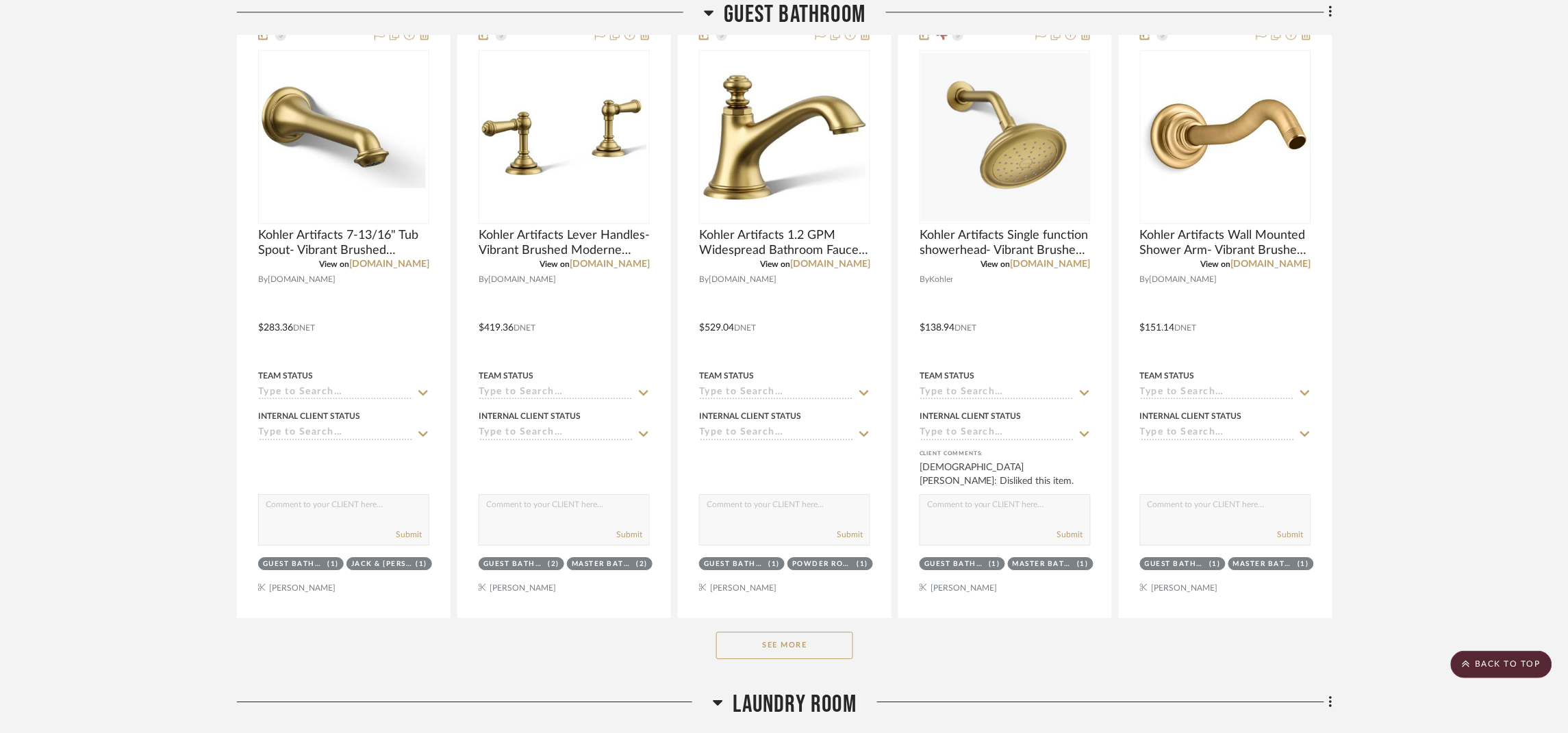
click at [797, 651] on button "See More" at bounding box center [785, 645] width 137 height 27
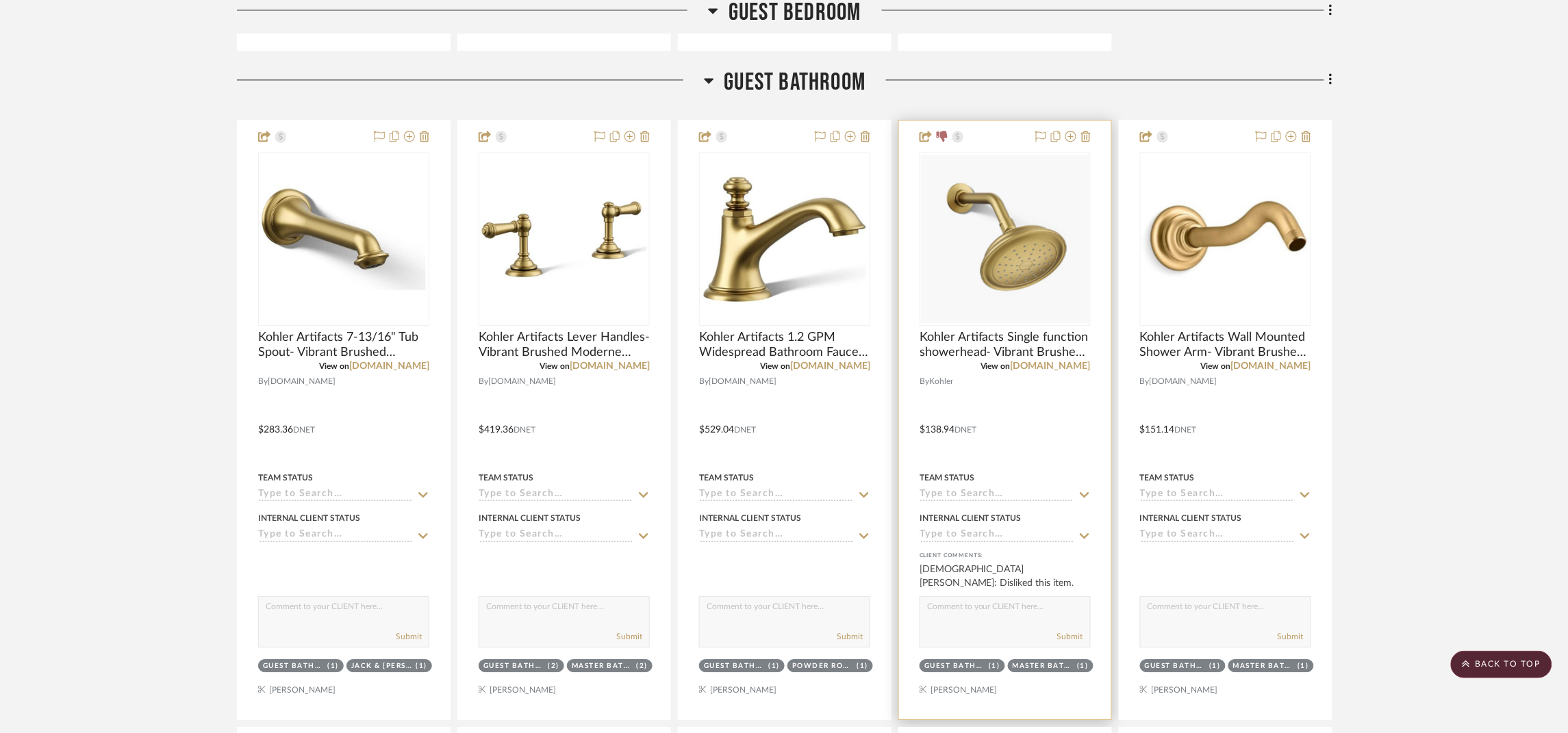
scroll to position [6674, 0]
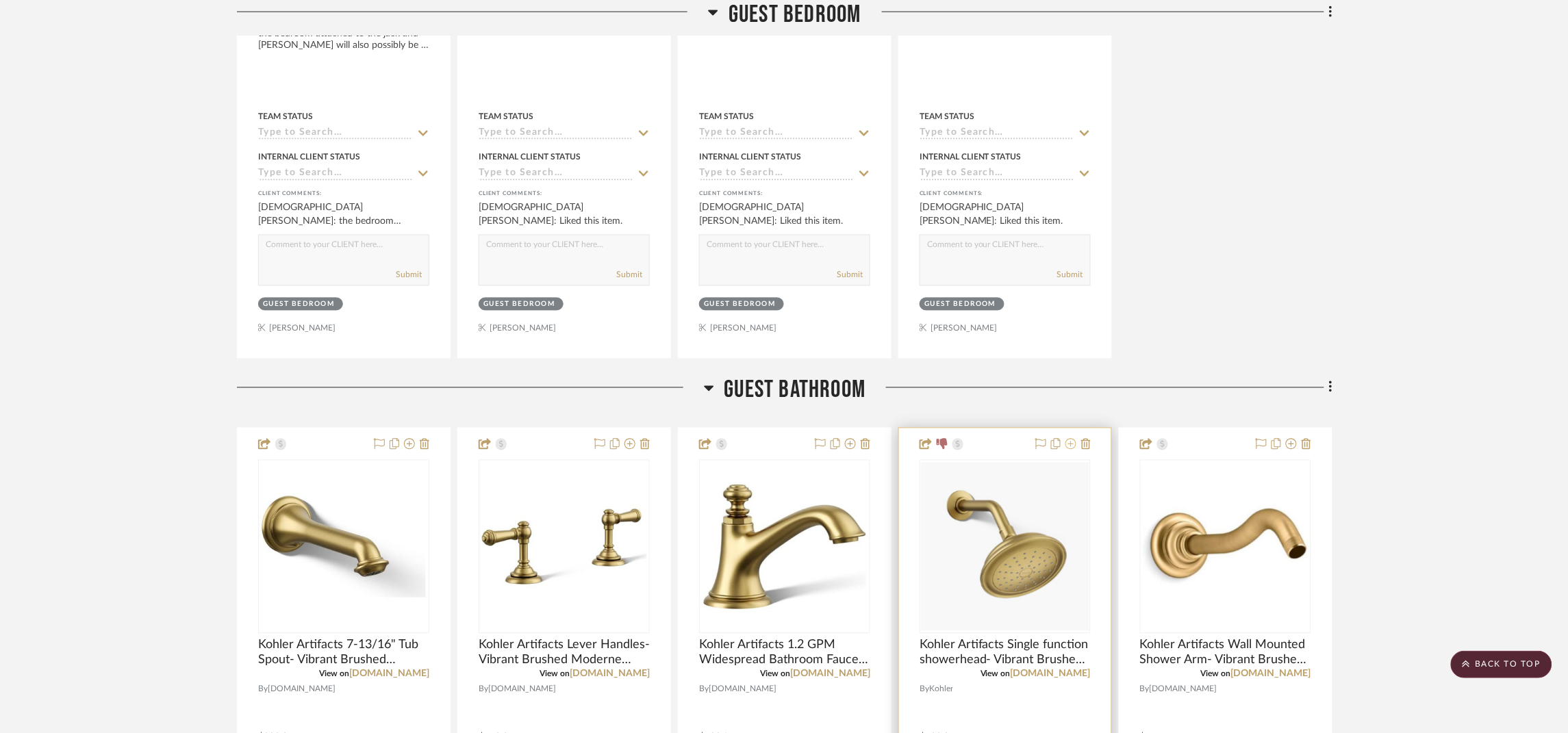
click at [1069, 450] on icon at bounding box center [1071, 444] width 11 height 11
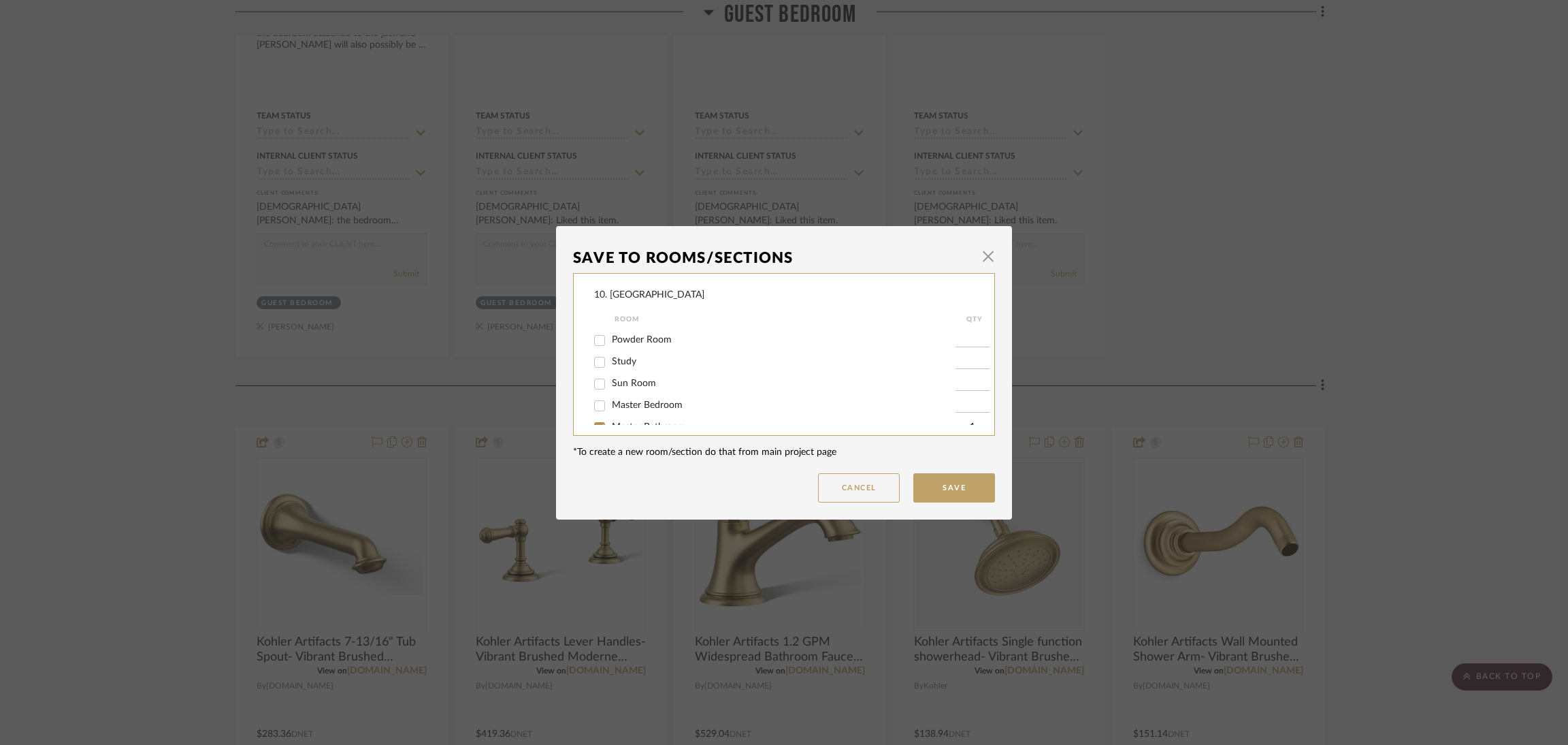
scroll to position [305, 0]
click at [631, 359] on span "Master Bathroom" at bounding box center [649, 358] width 74 height 10
click at [610, 359] on input "Master Bathroom" at bounding box center [600, 359] width 22 height 22
checkbox input "false"
click at [631, 399] on span "Jack & [PERSON_NAME] Bathroom" at bounding box center [688, 402] width 151 height 10
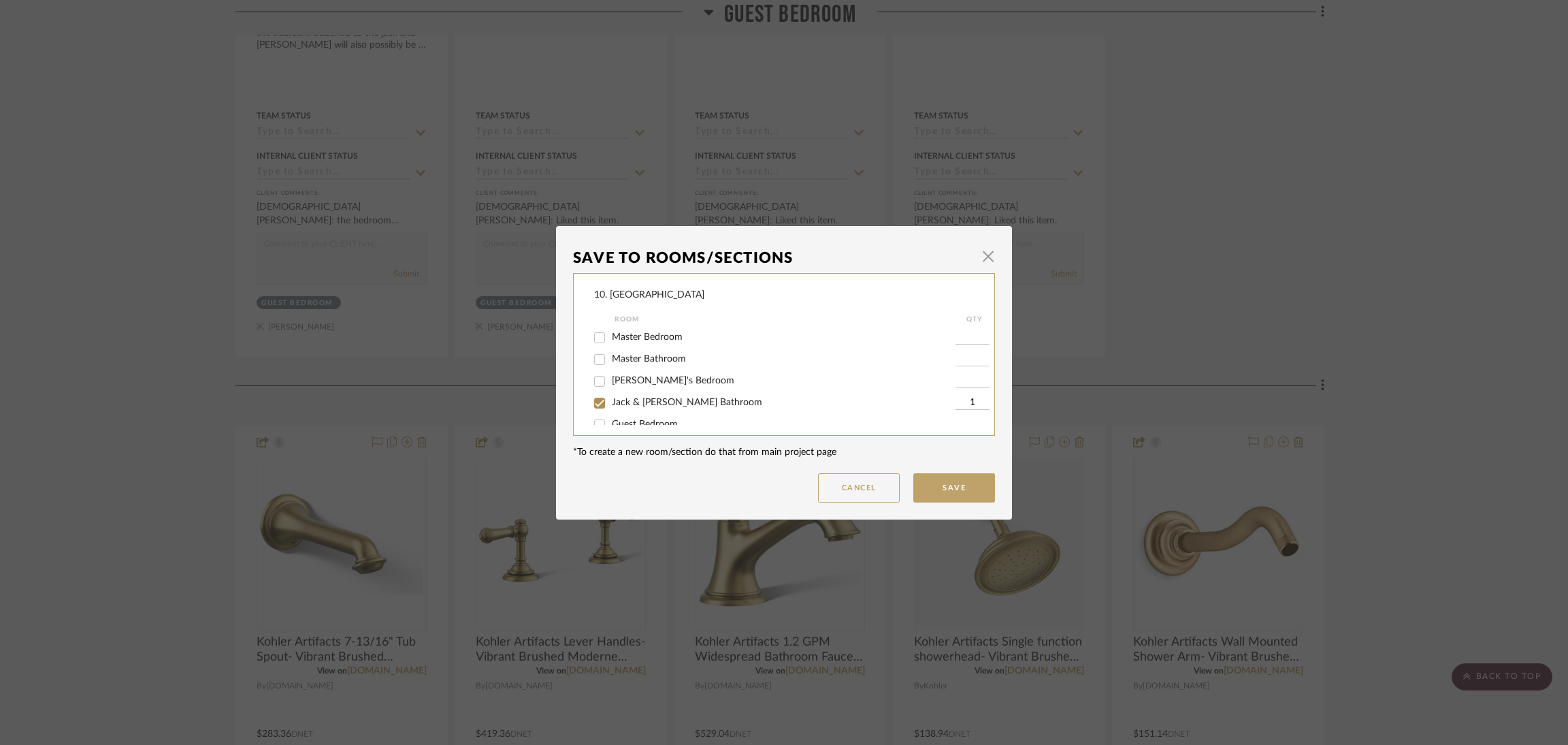
click at [610, 399] on input "Jack & [PERSON_NAME] Bathroom" at bounding box center [600, 403] width 22 height 22
checkbox input "false"
click at [640, 351] on div "Guest Bathroom" at bounding box center [775, 344] width 362 height 22
click at [641, 344] on span "Guest Bathroom" at bounding box center [646, 343] width 69 height 10
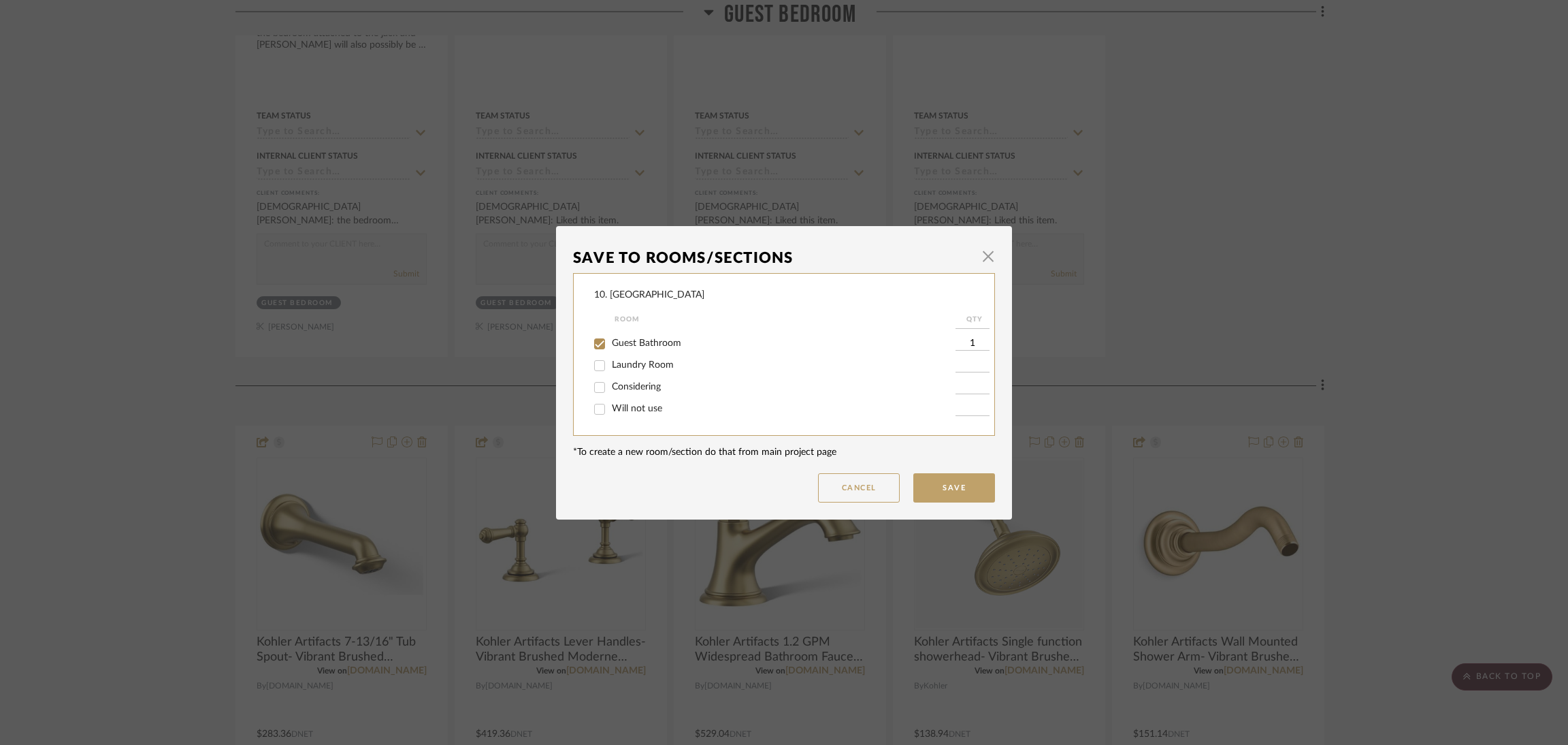
click at [610, 344] on input "Guest Bathroom" at bounding box center [600, 344] width 22 height 22
checkbox input "false"
click at [635, 390] on span "Considering" at bounding box center [636, 386] width 49 height 10
click at [610, 390] on input "Considering" at bounding box center [600, 387] width 22 height 22
checkbox input "true"
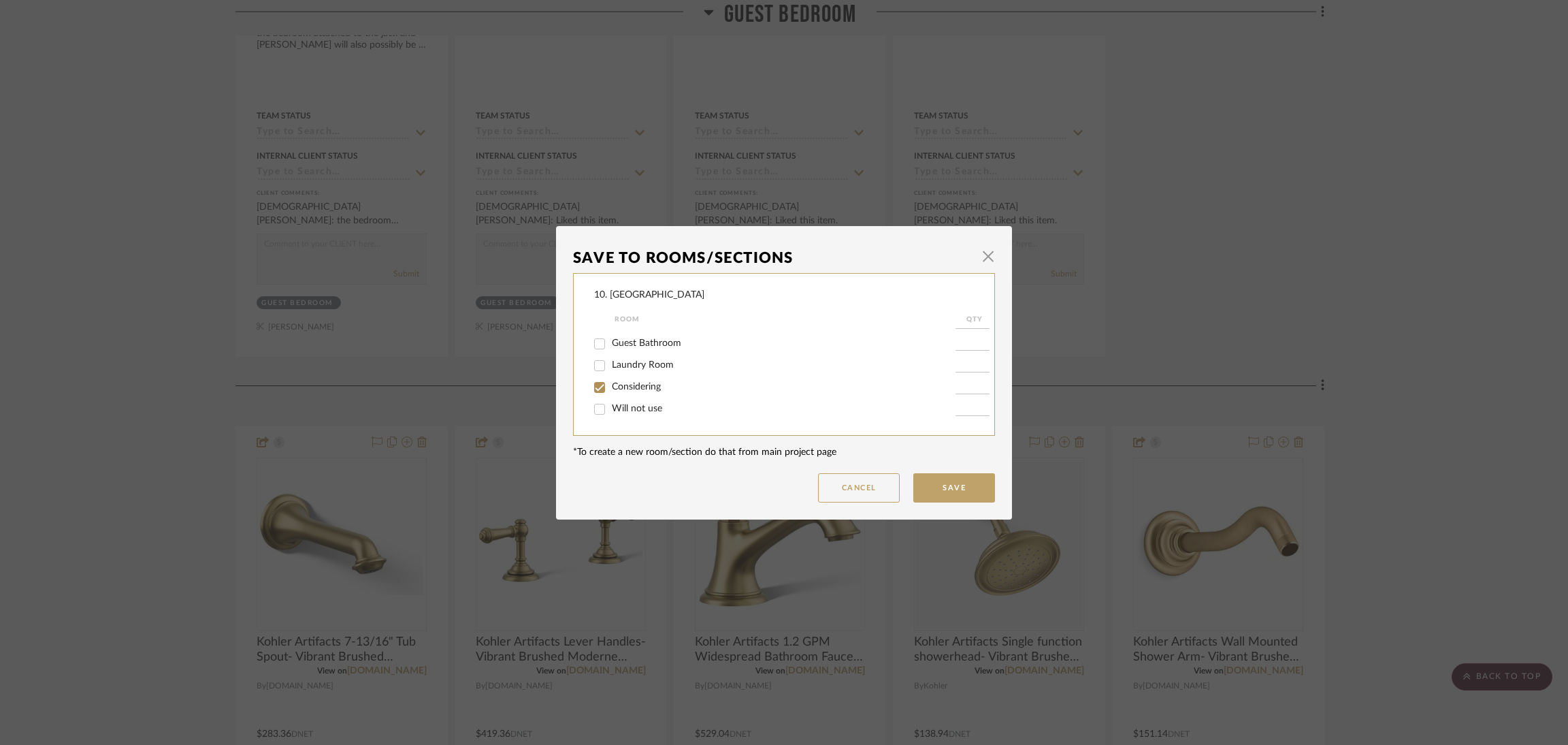
type input "1"
click at [929, 484] on button "Save" at bounding box center [954, 487] width 82 height 30
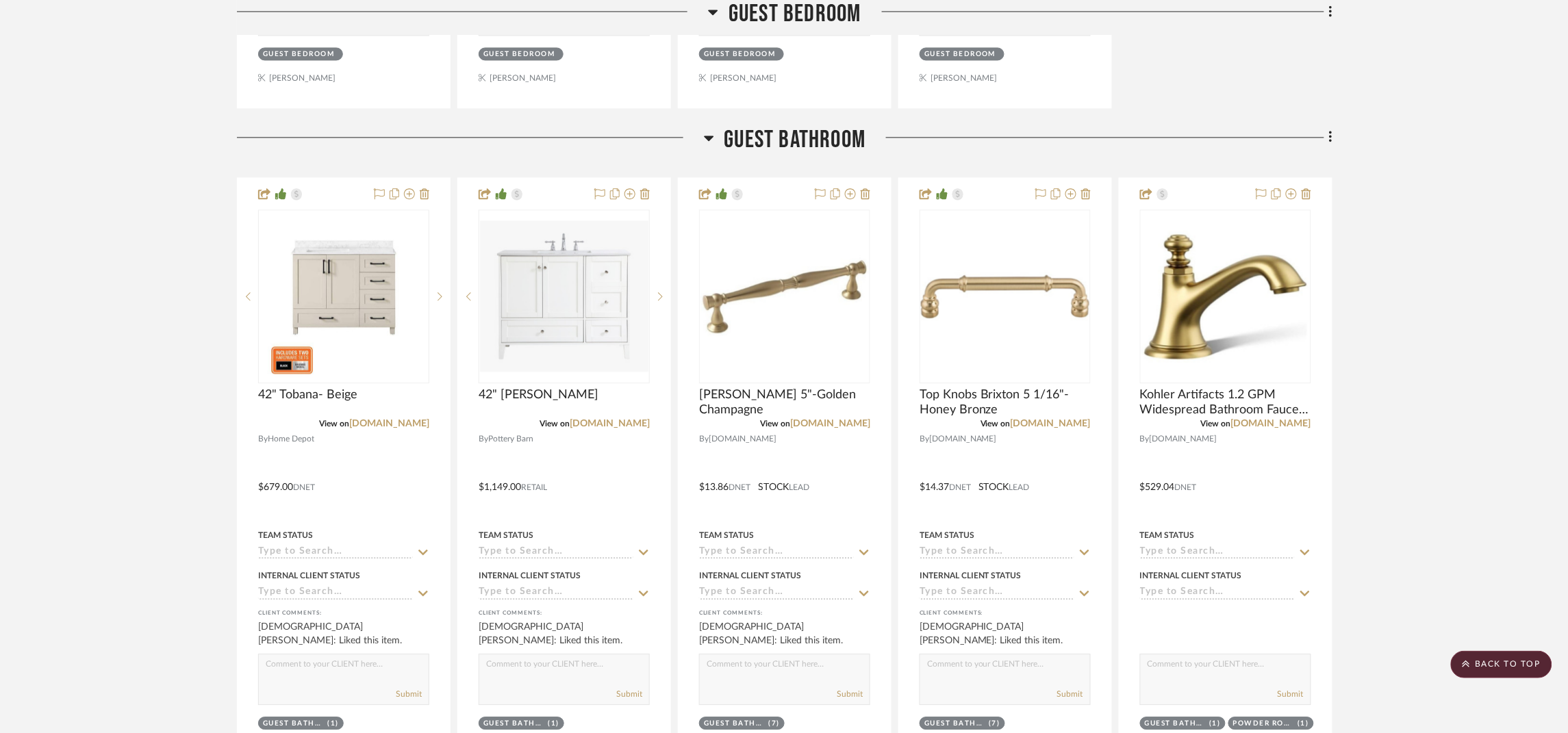
scroll to position [6885, 0]
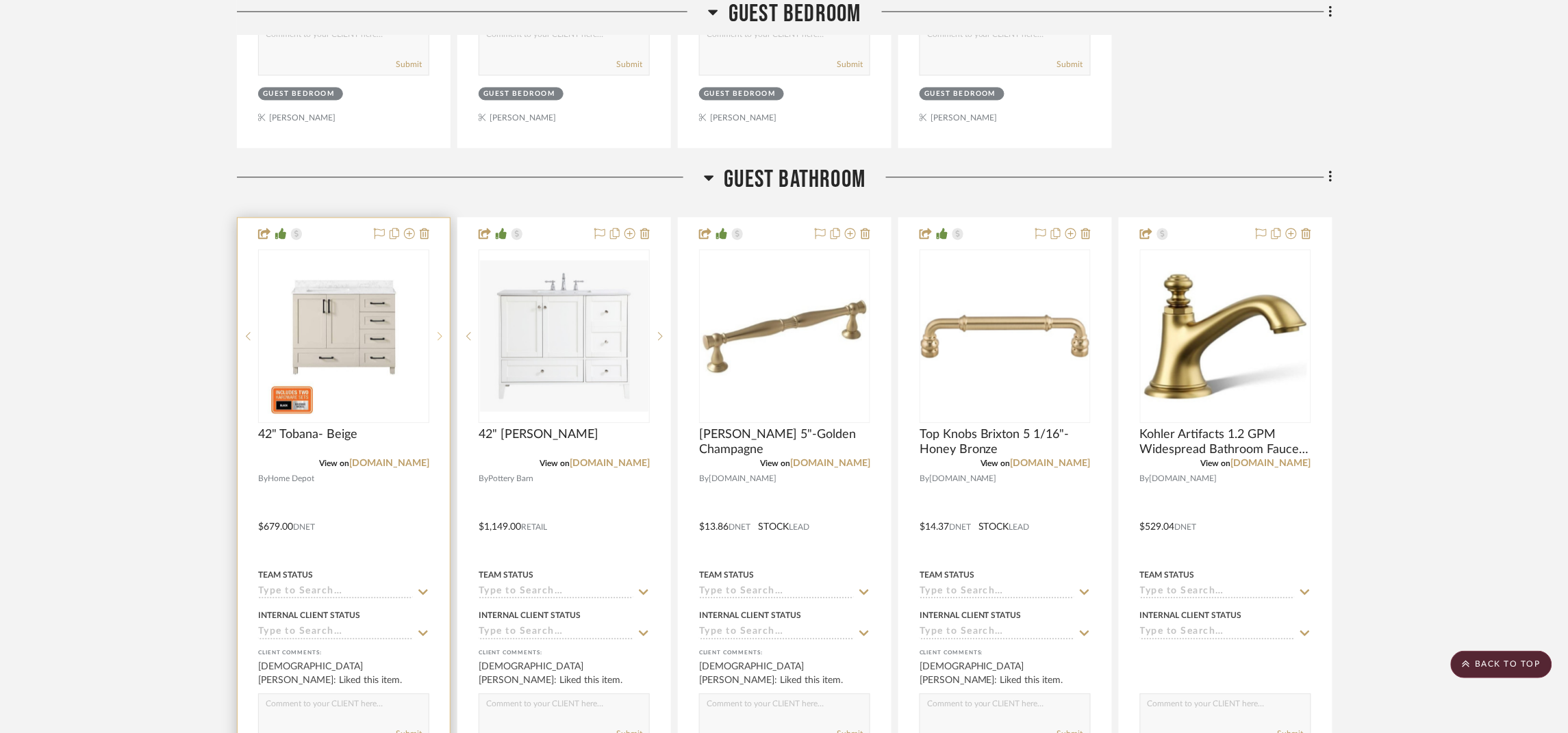
click at [438, 341] on icon at bounding box center [440, 336] width 5 height 10
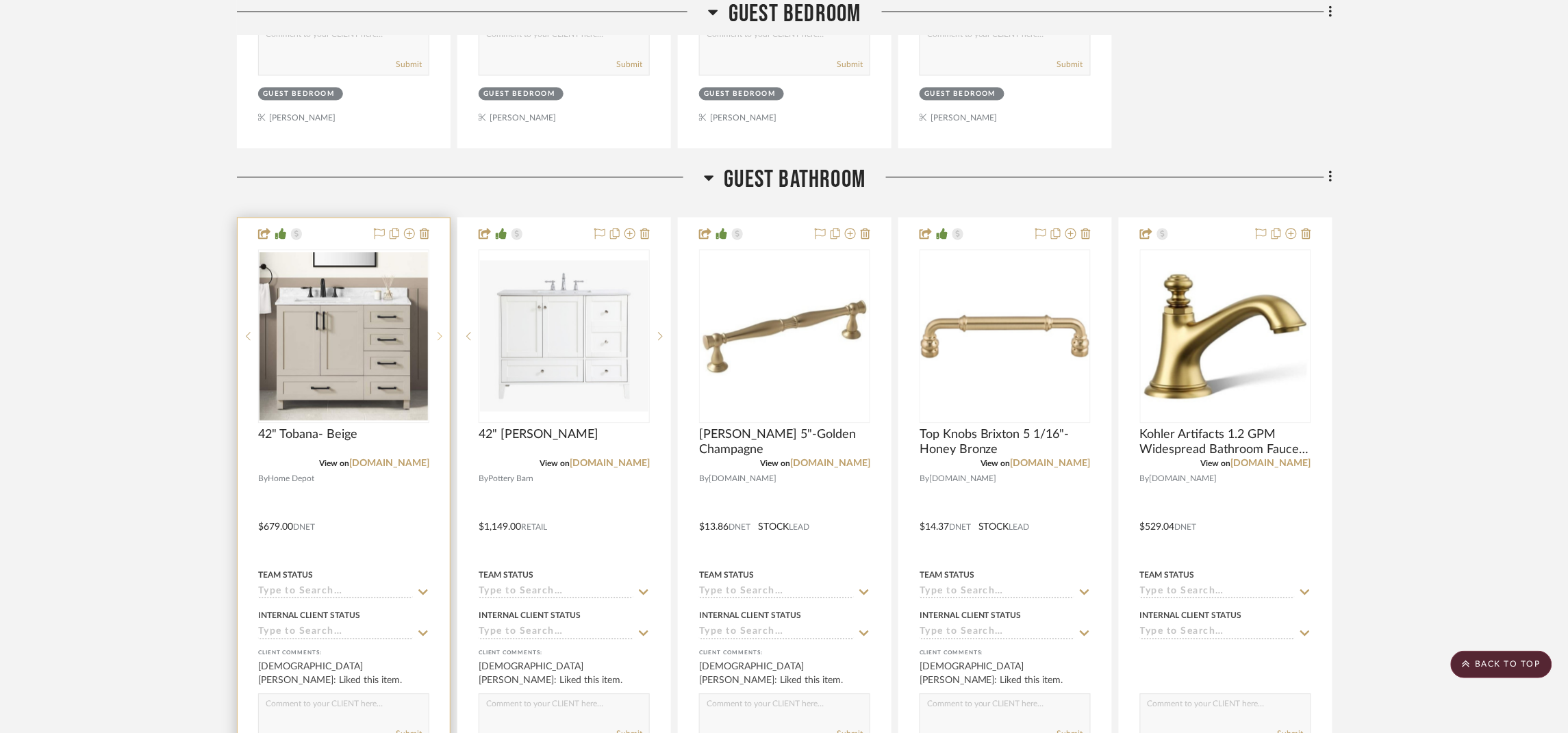
click at [438, 341] on icon at bounding box center [440, 336] width 5 height 10
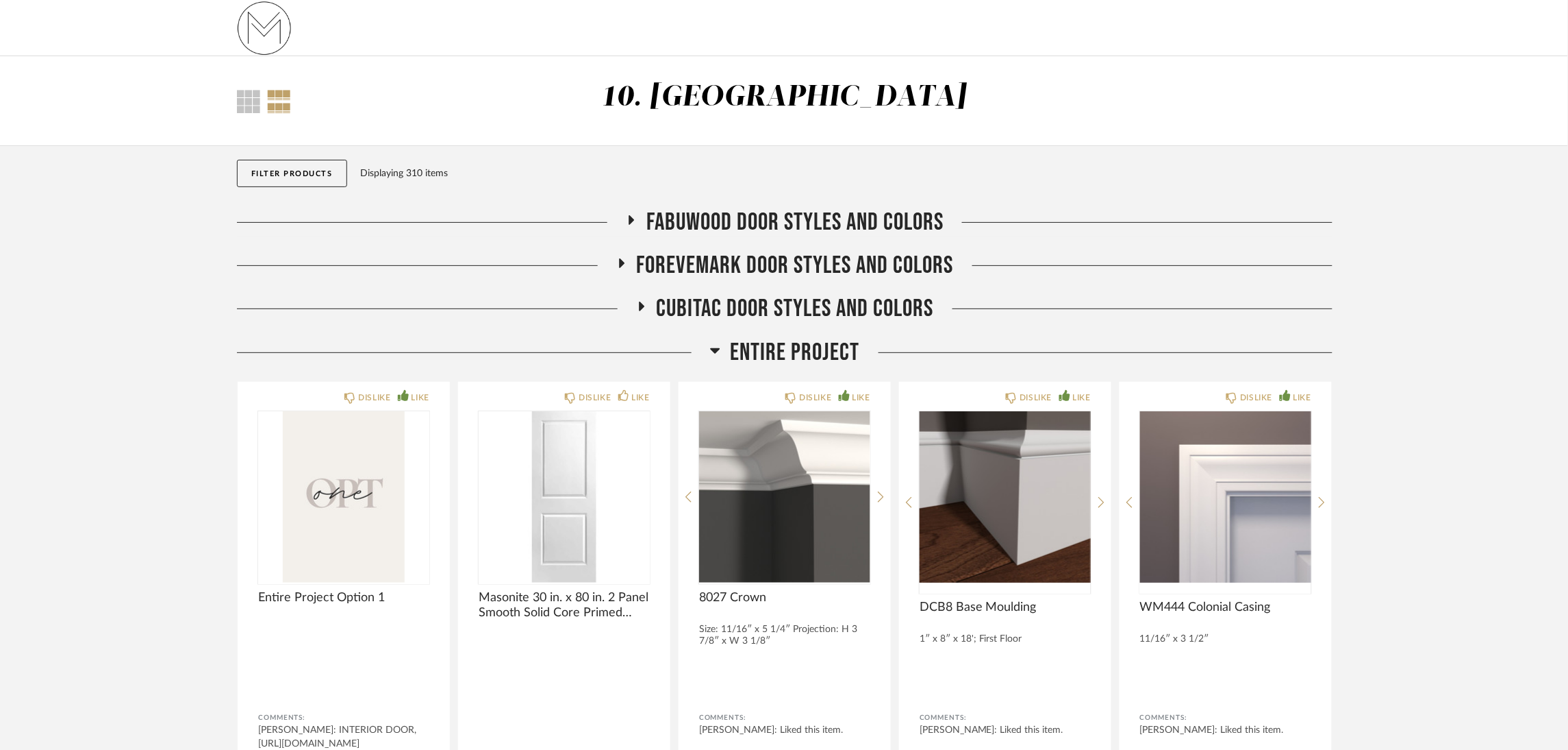
click at [800, 335] on div "CUBITAC DOOR STYLES AND COLORS" at bounding box center [784, 315] width 1096 height 43
click at [800, 343] on span "Entire Project" at bounding box center [795, 352] width 129 height 30
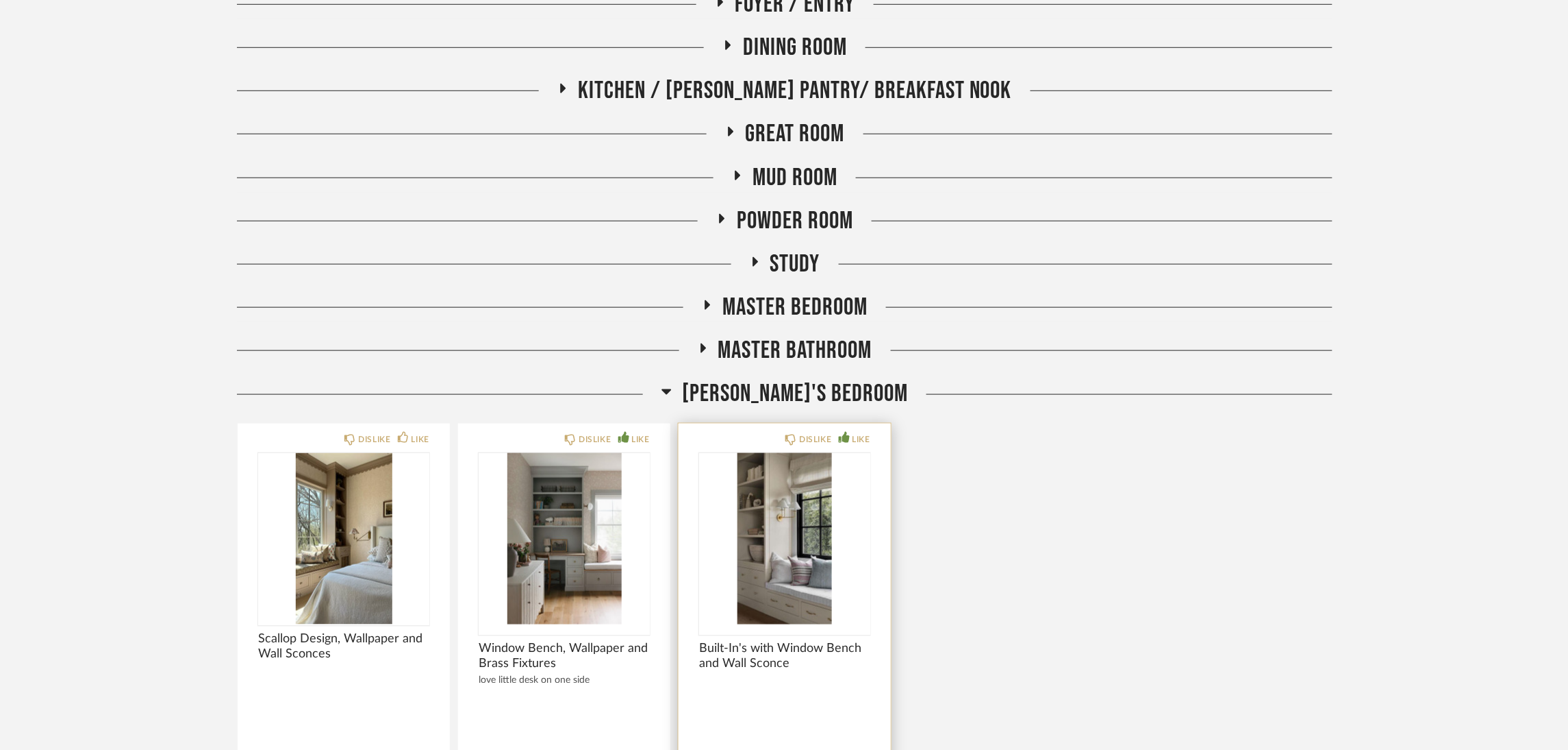
scroll to position [411, 0]
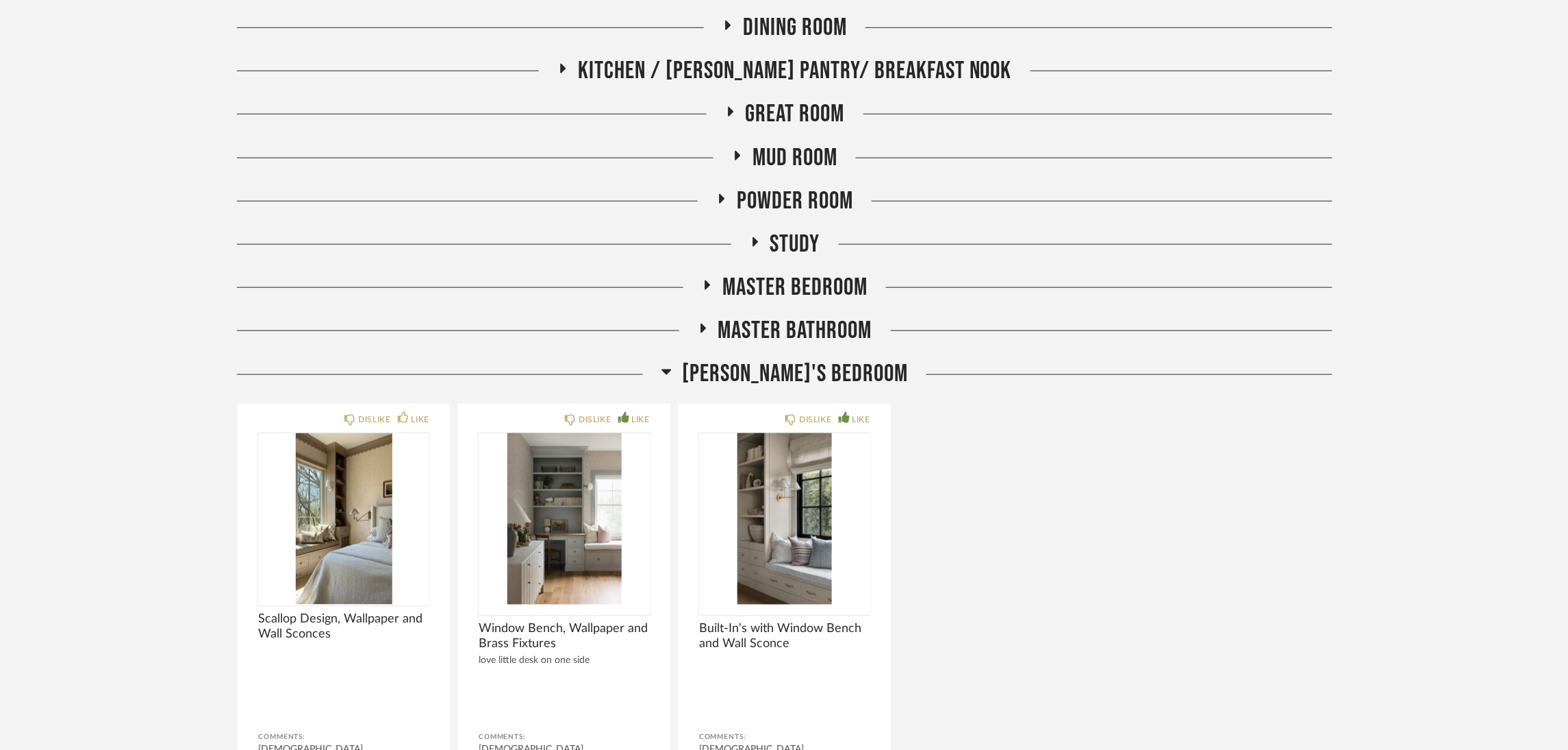
click at [798, 367] on span "[PERSON_NAME]'s Bedroom" at bounding box center [795, 373] width 226 height 30
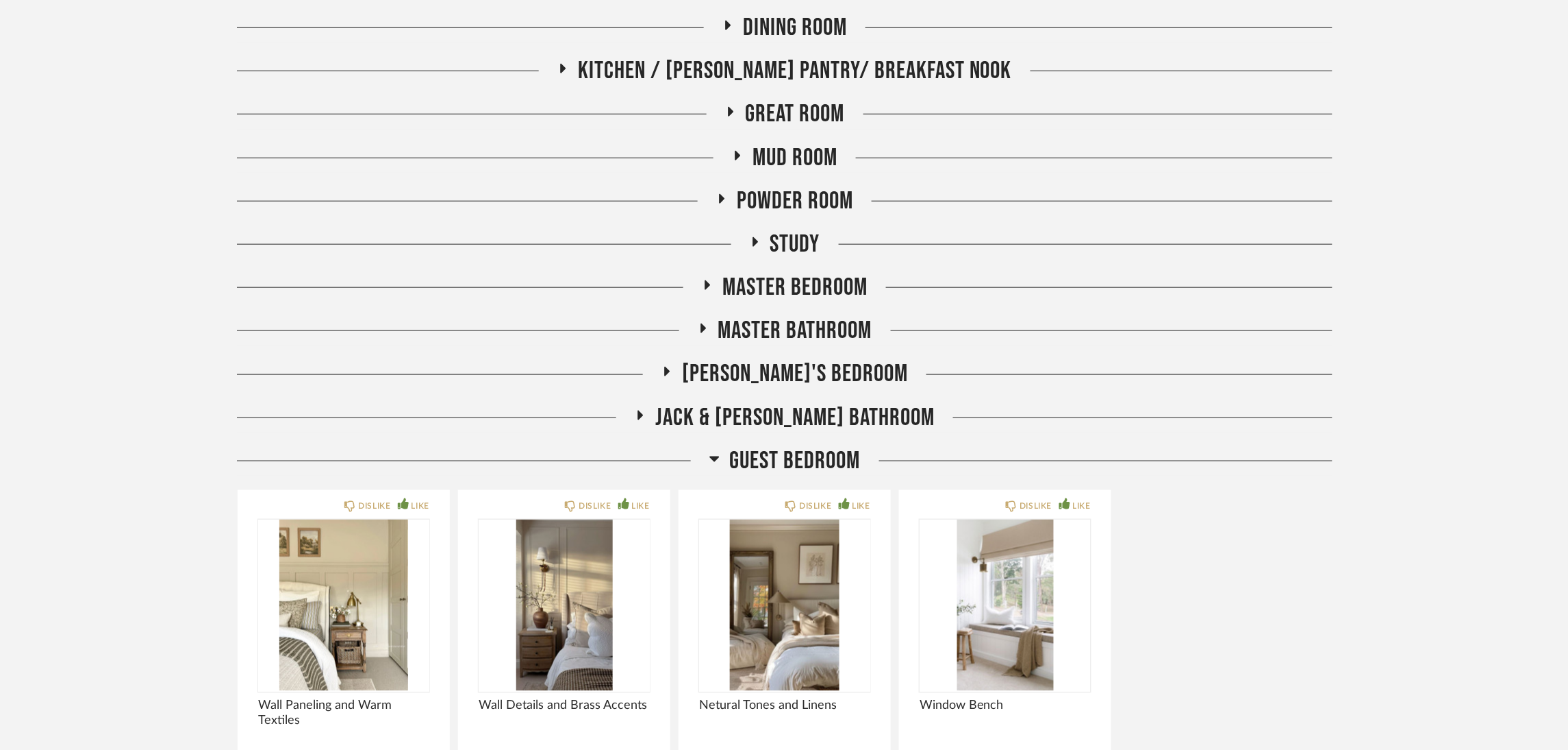
click at [799, 412] on span "Jack & [PERSON_NAME] Bathroom" at bounding box center [795, 417] width 279 height 30
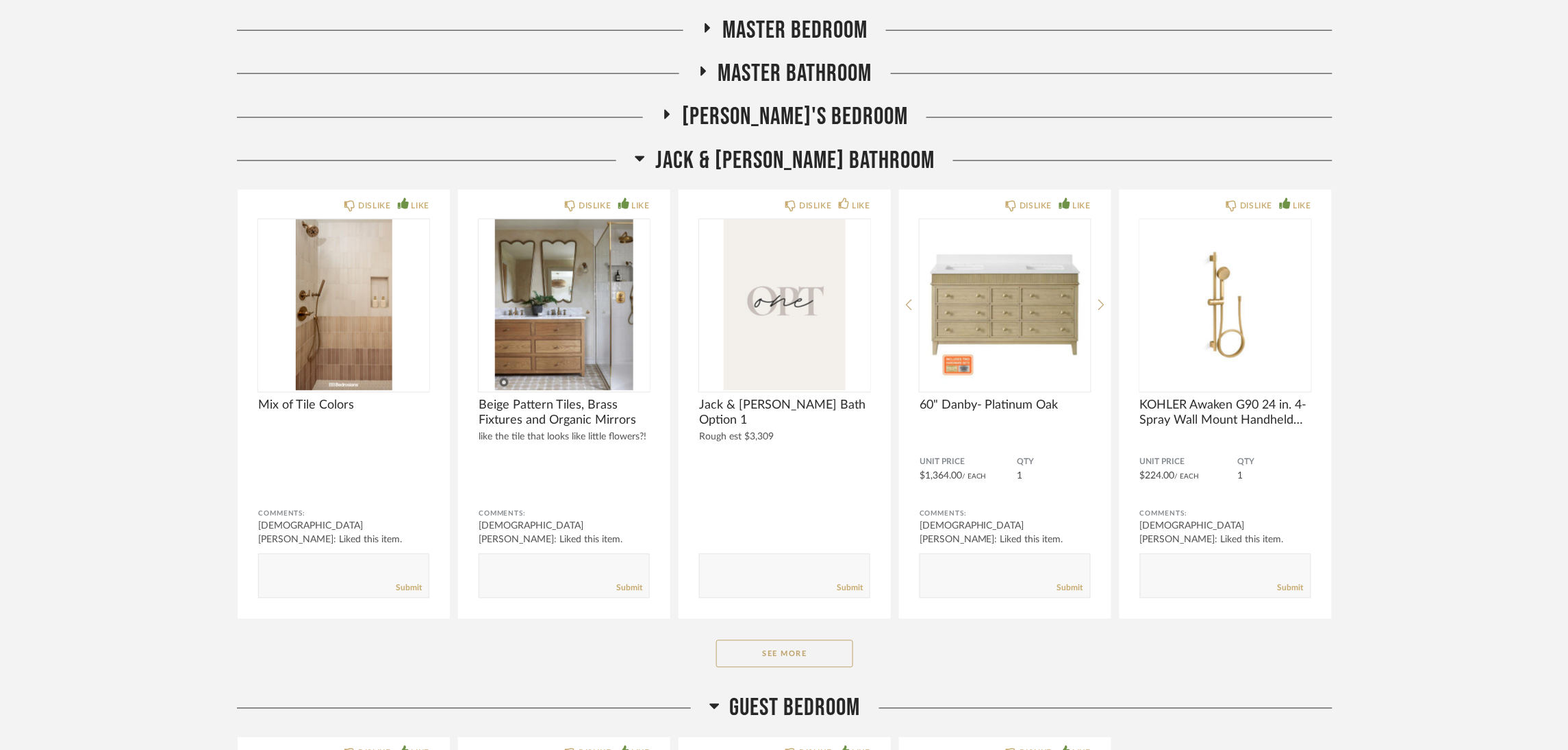
scroll to position [822, 0]
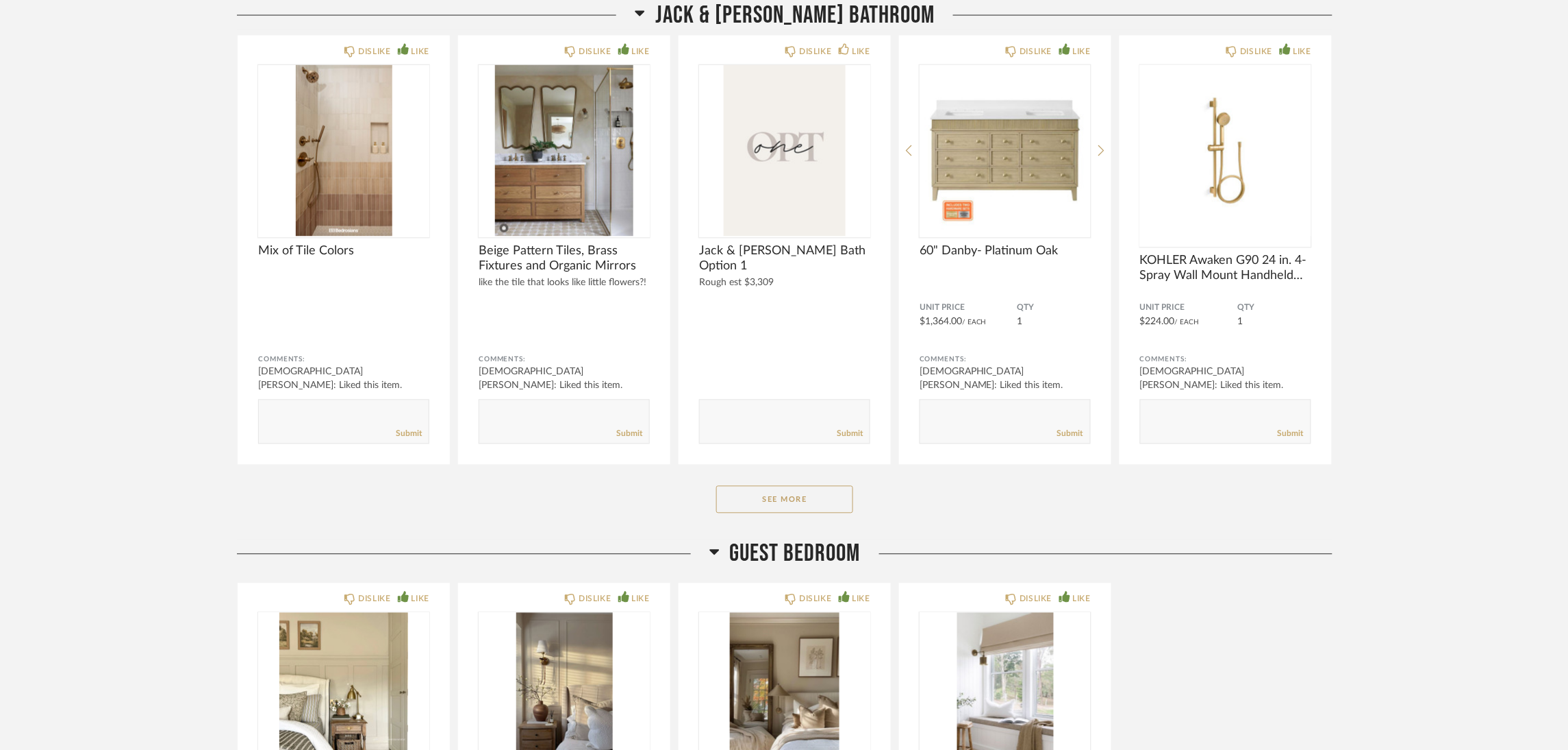
drag, startPoint x: 826, startPoint y: 498, endPoint x: 910, endPoint y: 469, distance: 88.9
click at [826, 499] on button "See More" at bounding box center [785, 500] width 137 height 27
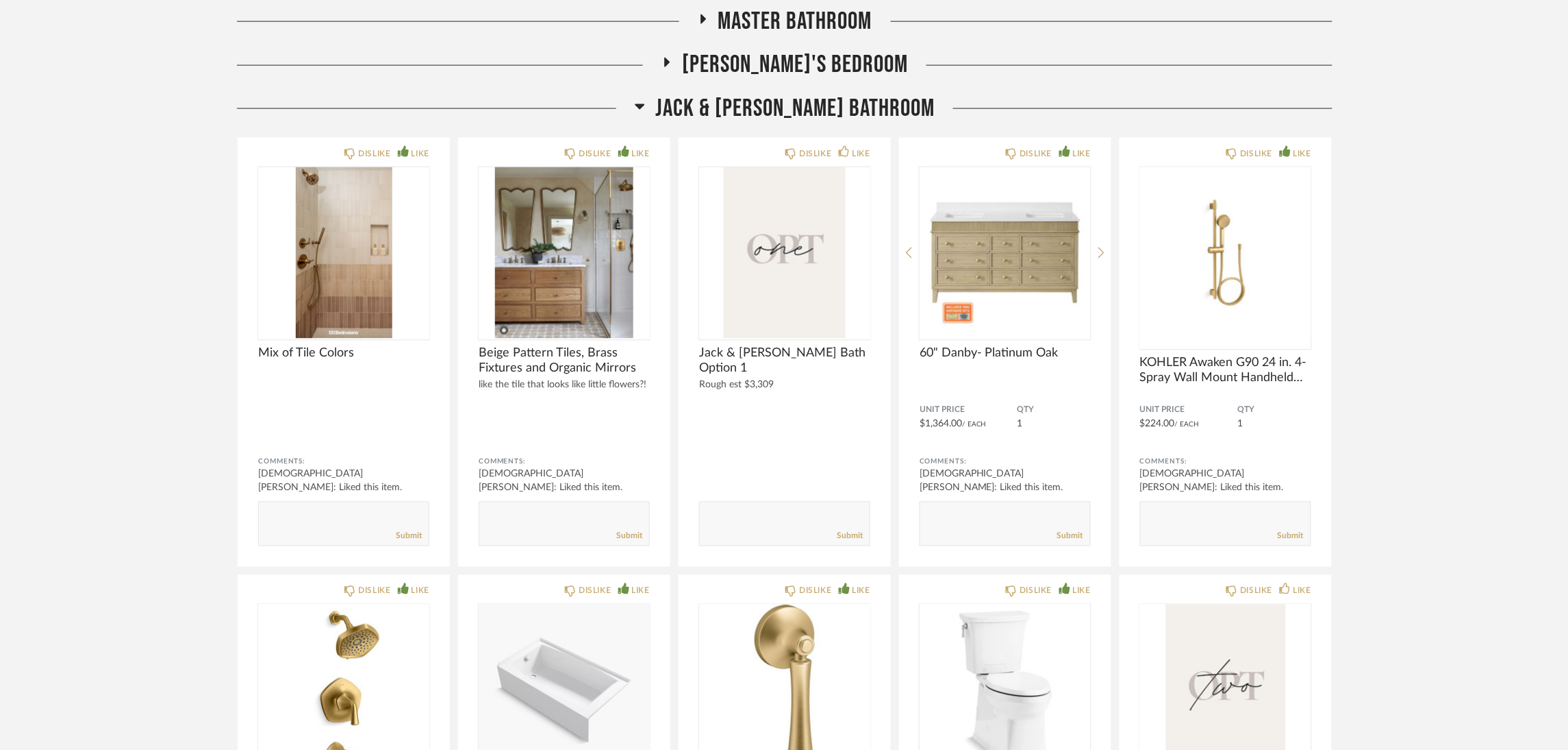
scroll to position [719, 0]
